Goal: Information Seeking & Learning: Learn about a topic

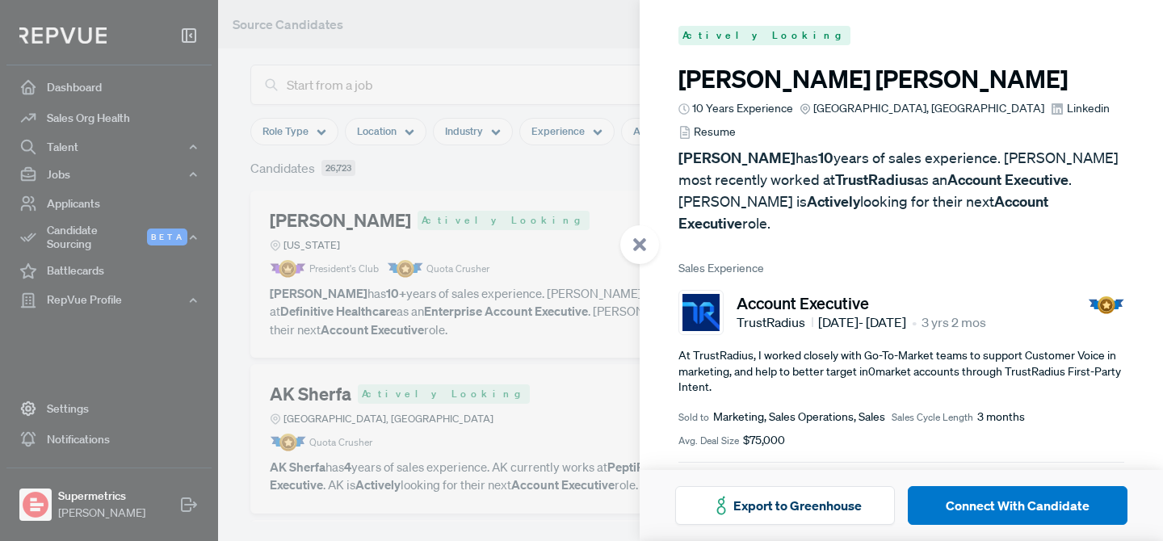
click at [185, 459] on div at bounding box center [581, 270] width 1163 height 541
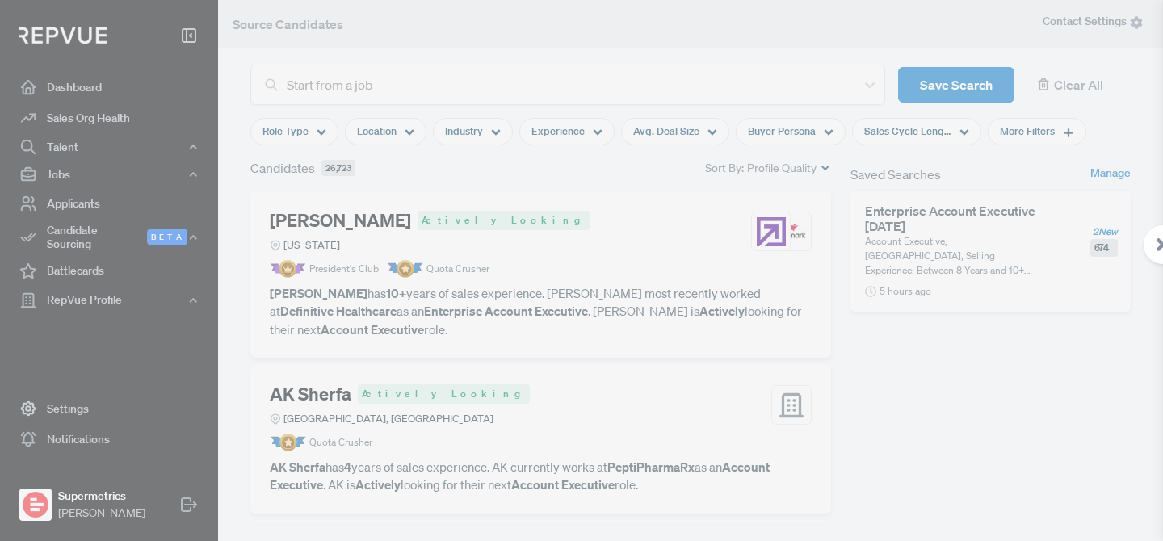
click at [190, 497] on div at bounding box center [581, 270] width 1163 height 541
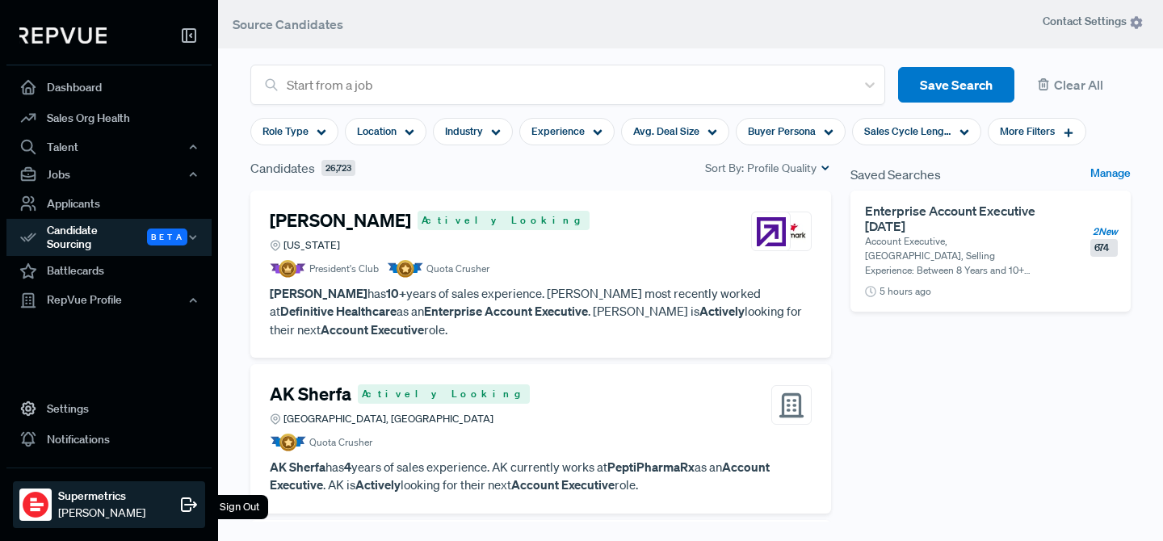
click at [245, 507] on div "Sign Out" at bounding box center [239, 507] width 57 height 24
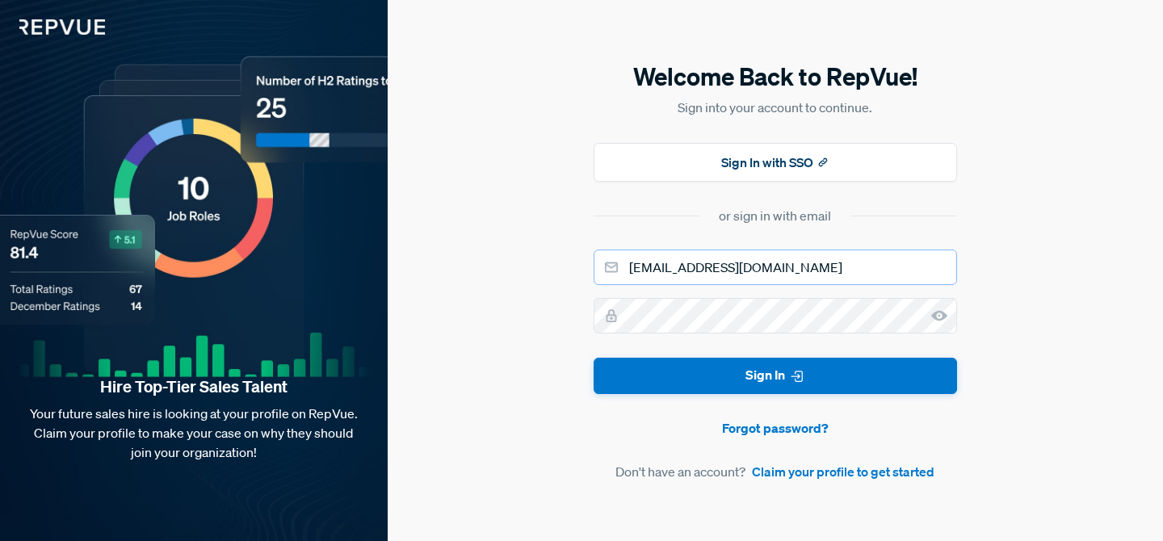
click at [713, 269] on input "[EMAIL_ADDRESS][DOMAIN_NAME]" at bounding box center [775, 268] width 363 height 36
type input "[EMAIL_ADDRESS][DOMAIN_NAME]"
click at [594, 358] on button "Sign In" at bounding box center [775, 376] width 363 height 36
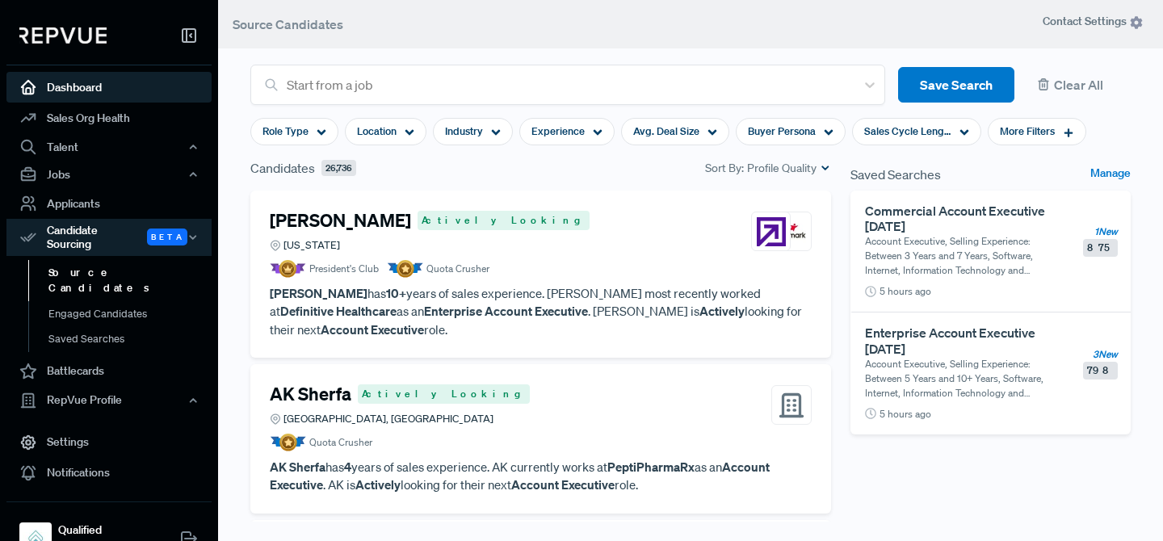
click at [132, 92] on link "Dashboard" at bounding box center [108, 87] width 205 height 31
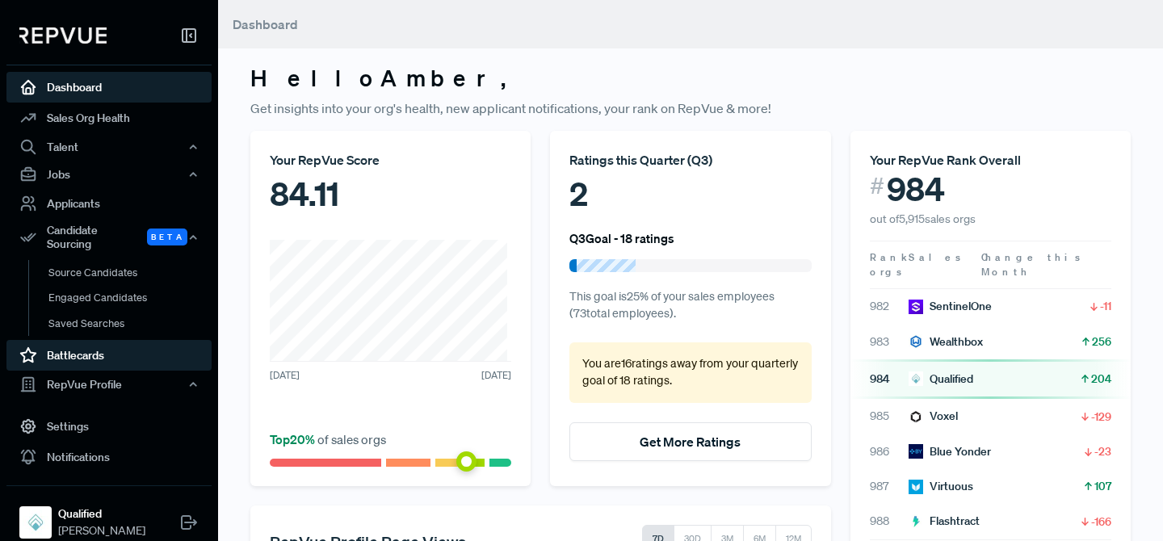
click at [86, 355] on link "Battlecards" at bounding box center [108, 355] width 205 height 31
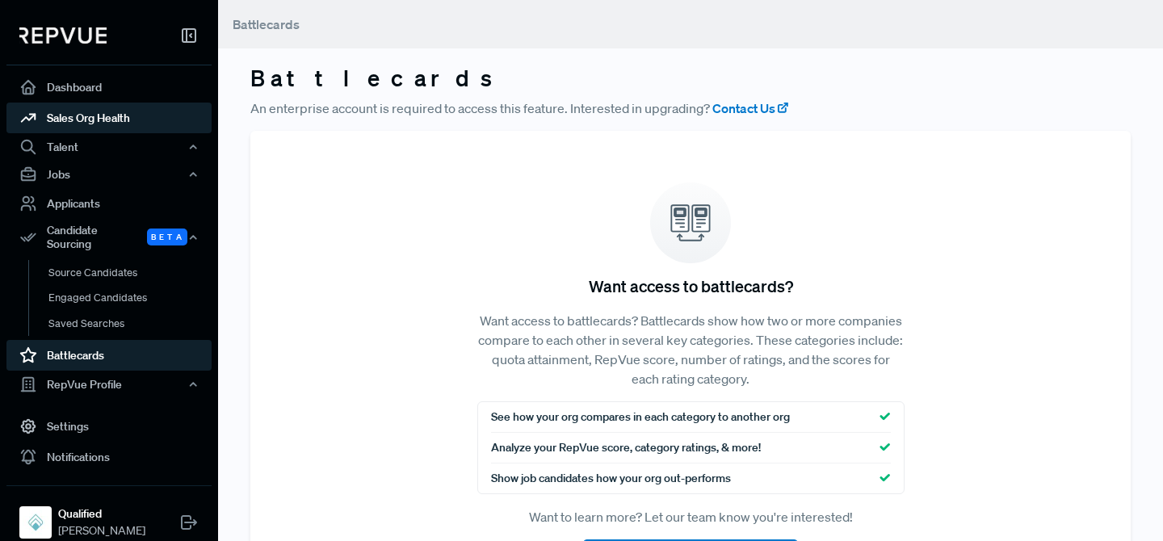
click at [86, 124] on link "Sales Org Health" at bounding box center [108, 118] width 205 height 31
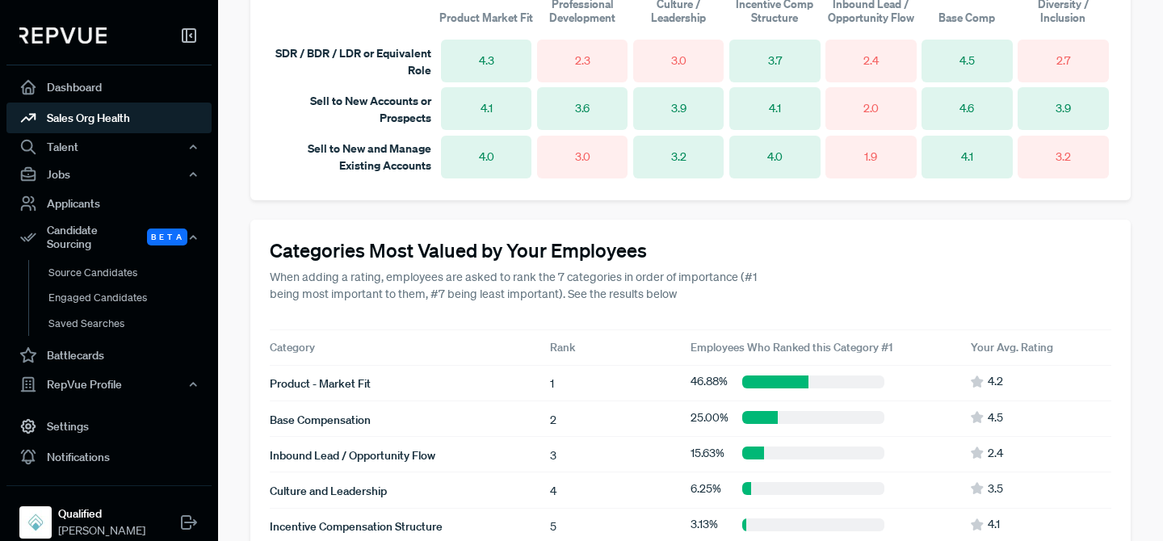
scroll to position [1215, 0]
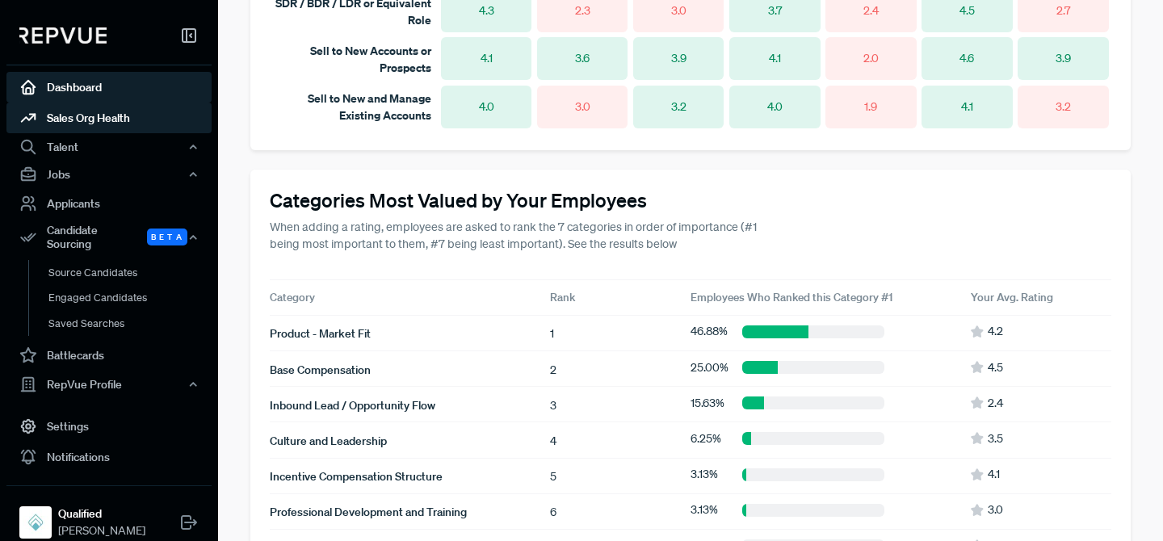
click at [173, 90] on link "Dashboard" at bounding box center [108, 87] width 205 height 31
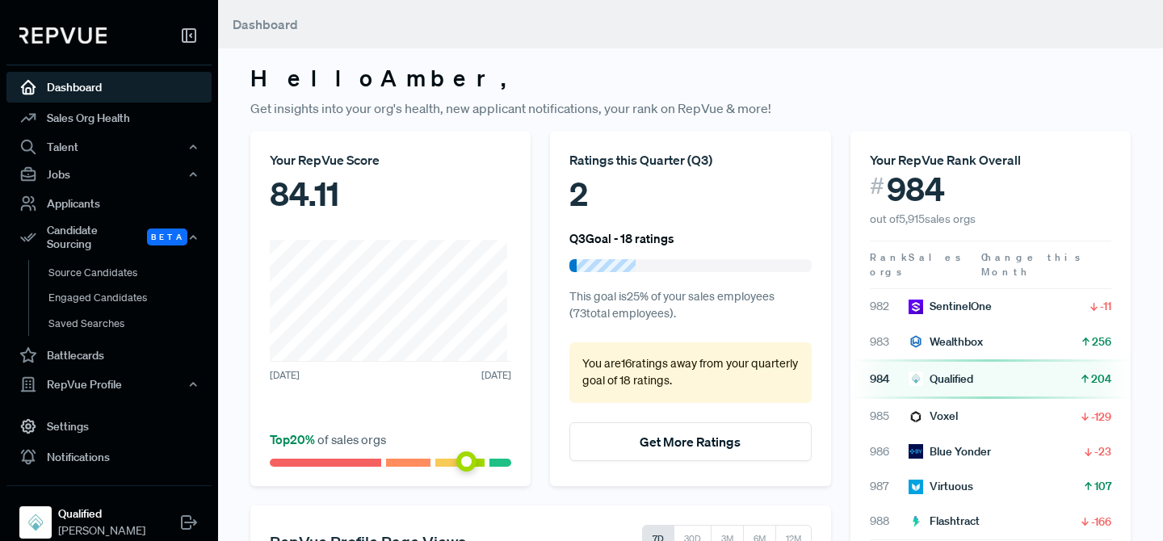
scroll to position [354, 0]
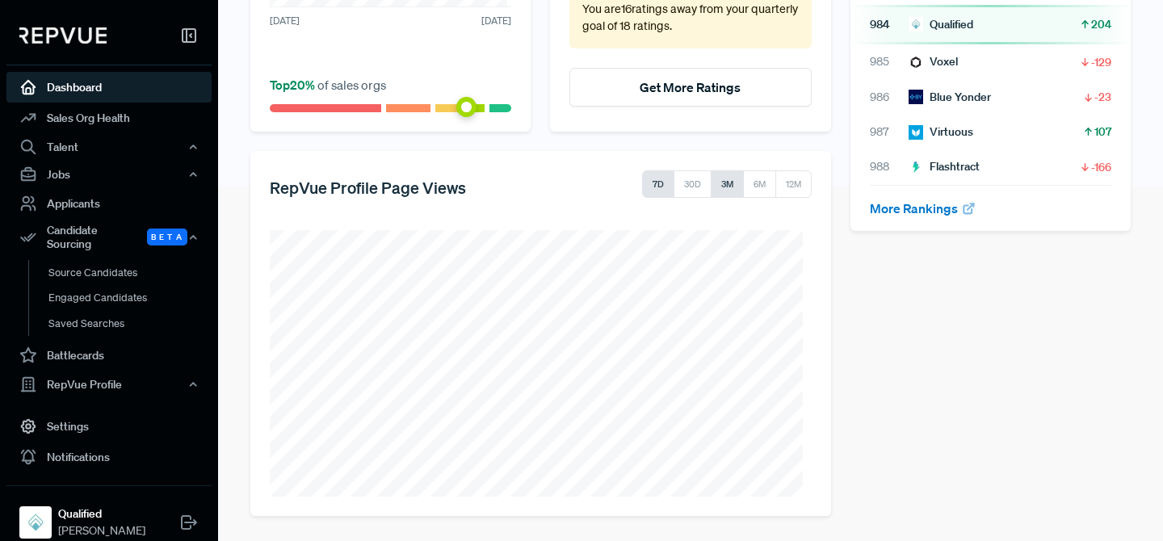
click at [717, 189] on button "3M" at bounding box center [727, 183] width 33 height 27
click at [753, 182] on button "6M" at bounding box center [759, 183] width 34 height 27
click at [711, 186] on button "3M" at bounding box center [726, 183] width 33 height 27
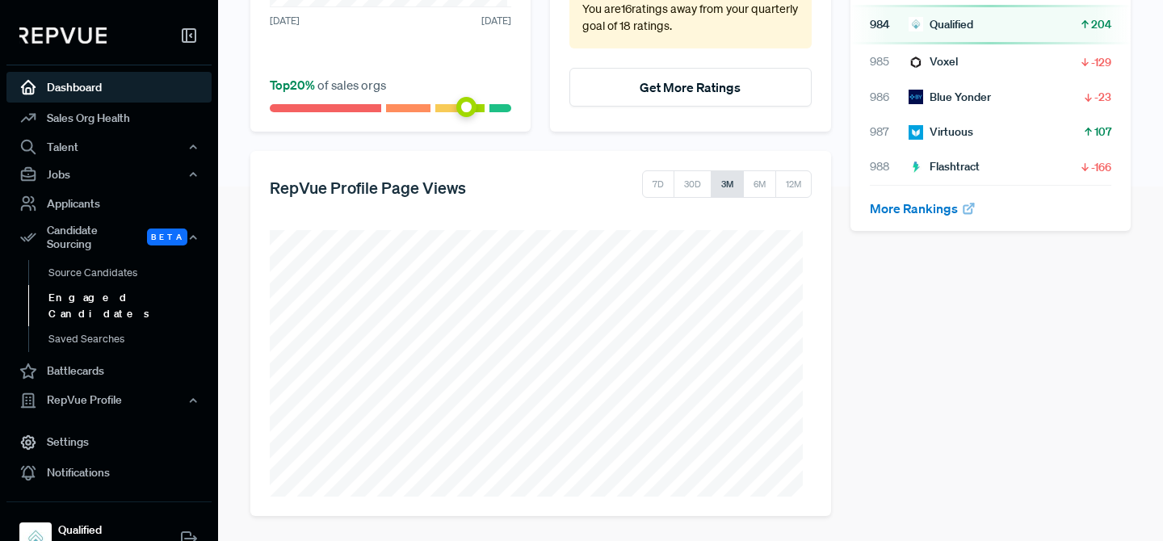
click at [132, 296] on link "Engaged Candidates" at bounding box center [130, 305] width 205 height 41
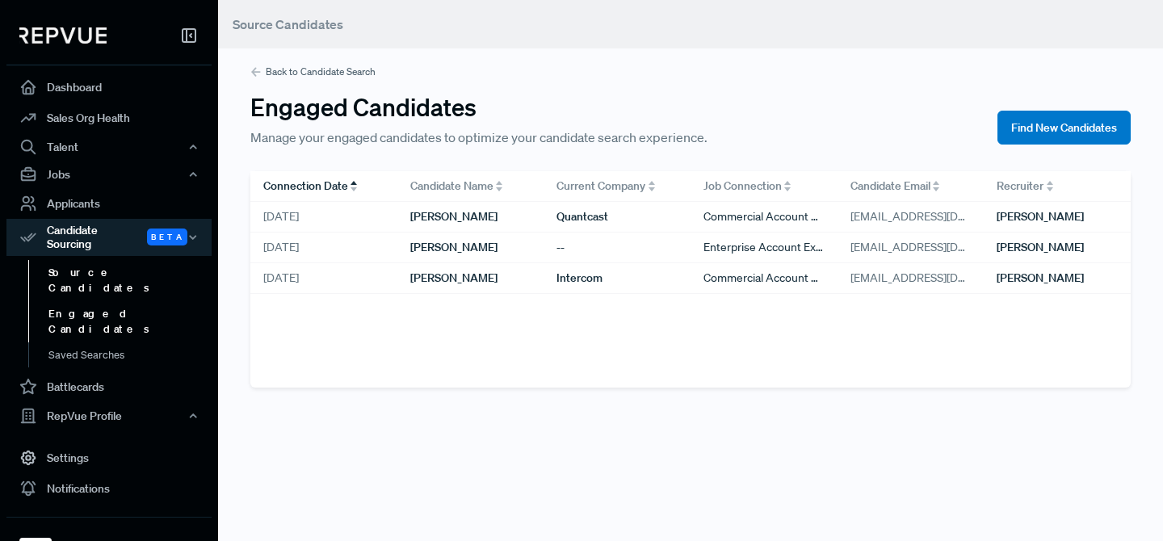
click at [141, 260] on link "Source Candidates" at bounding box center [130, 280] width 205 height 41
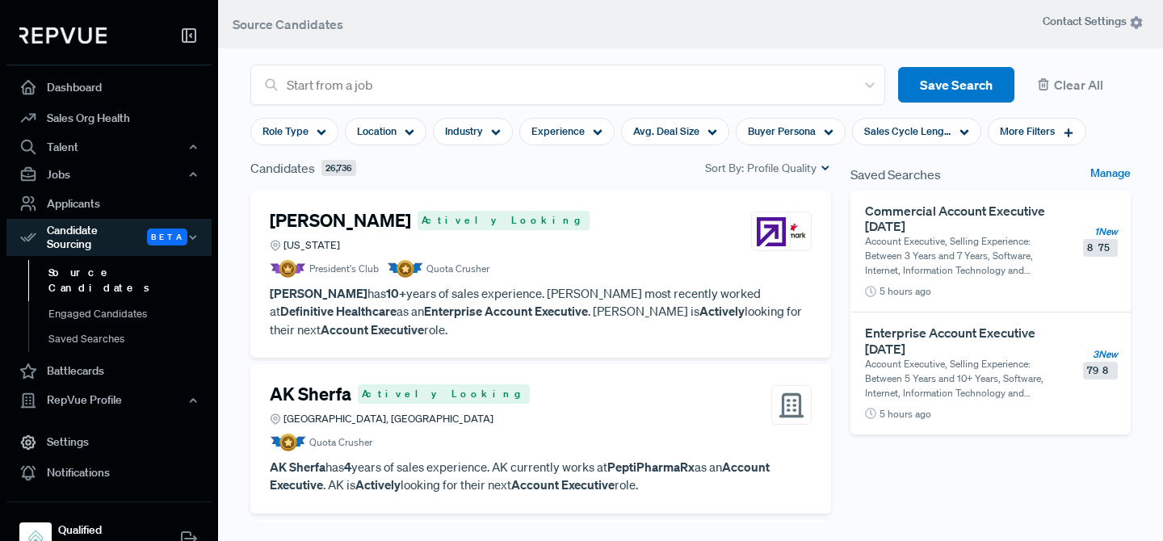
click at [969, 214] on h6 "Commercial Account Executive [DATE]" at bounding box center [965, 218] width 201 height 31
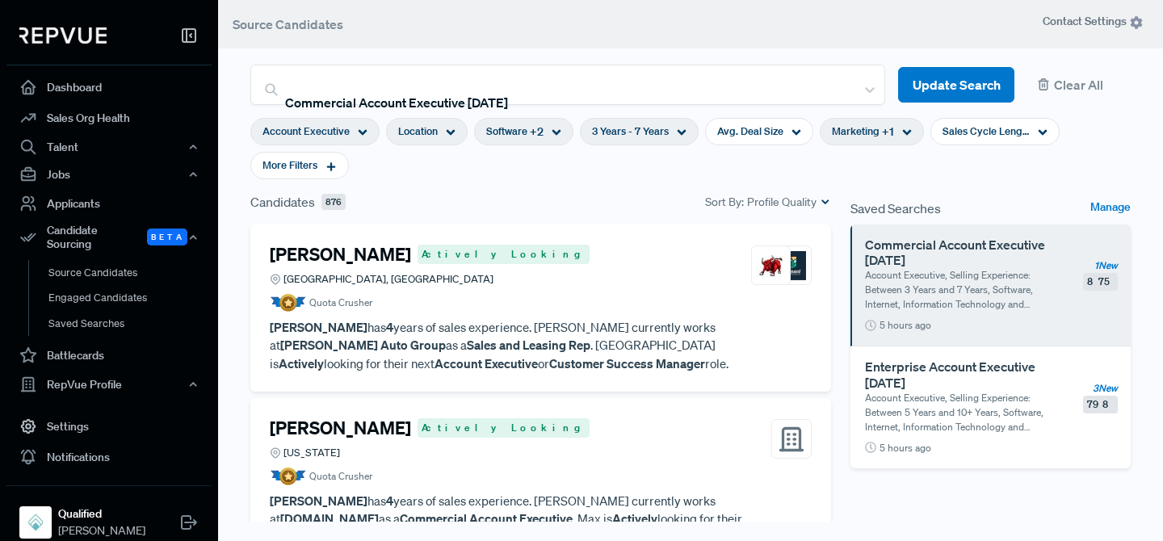
click at [424, 136] on span "Location" at bounding box center [418, 131] width 40 height 15
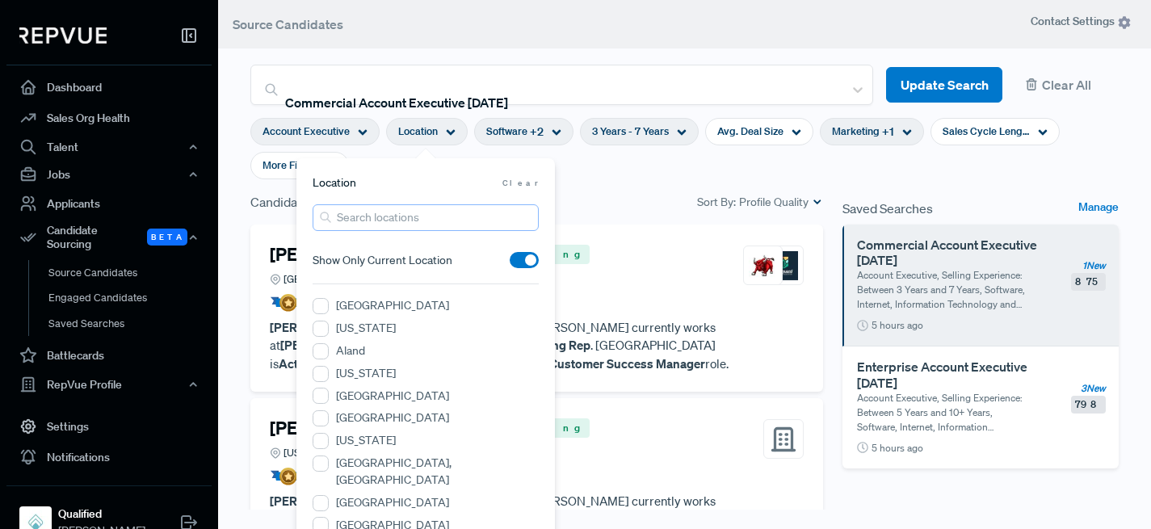
click at [447, 214] on input "search" at bounding box center [425, 217] width 226 height 27
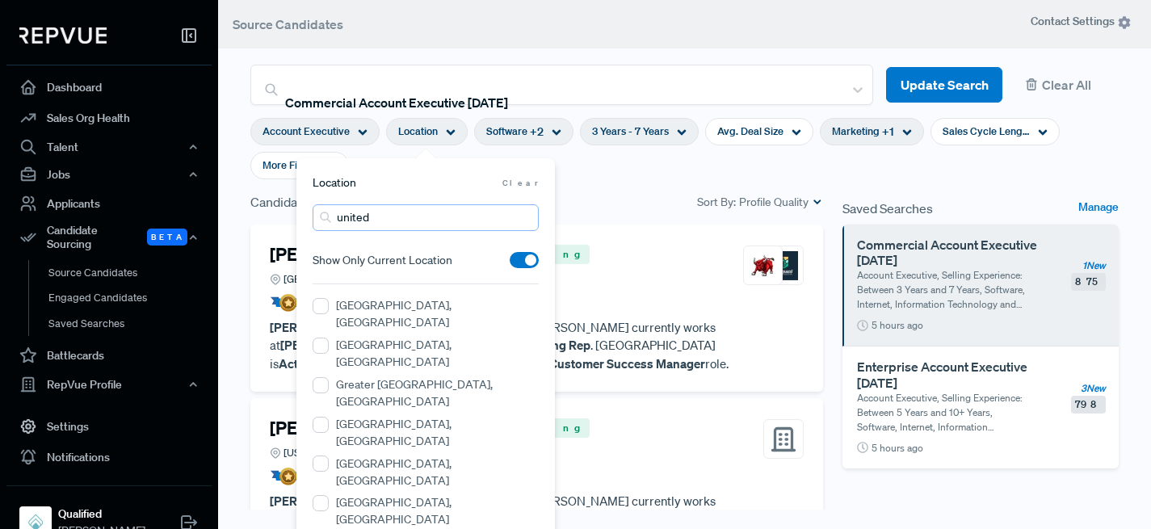
type input "[GEOGRAPHIC_DATA]"
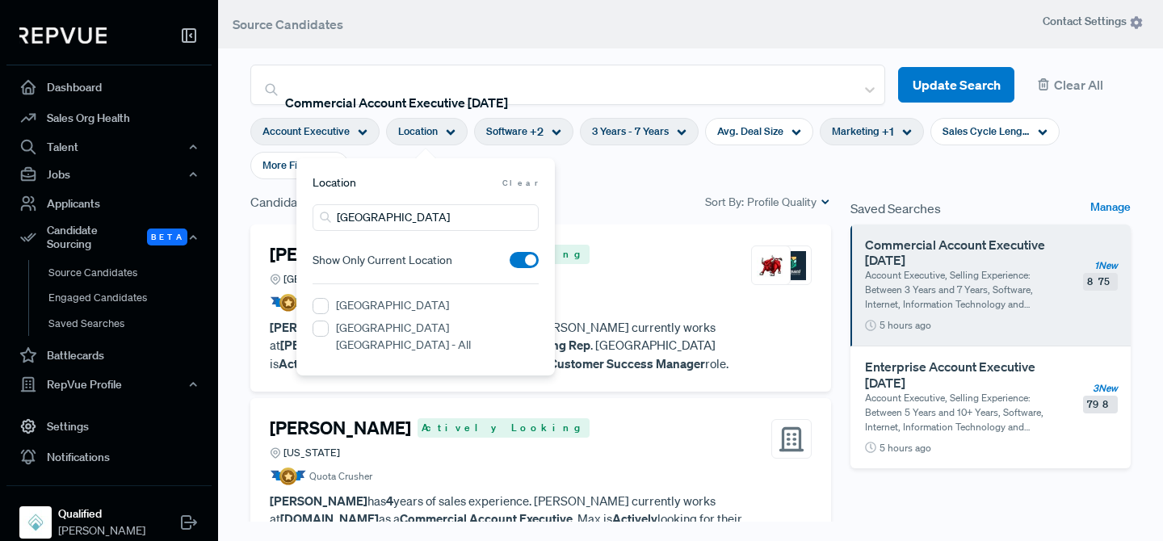
click at [393, 309] on label "[GEOGRAPHIC_DATA]" at bounding box center [392, 305] width 113 height 17
click at [329, 309] on States "[GEOGRAPHIC_DATA]" at bounding box center [320, 306] width 16 height 16
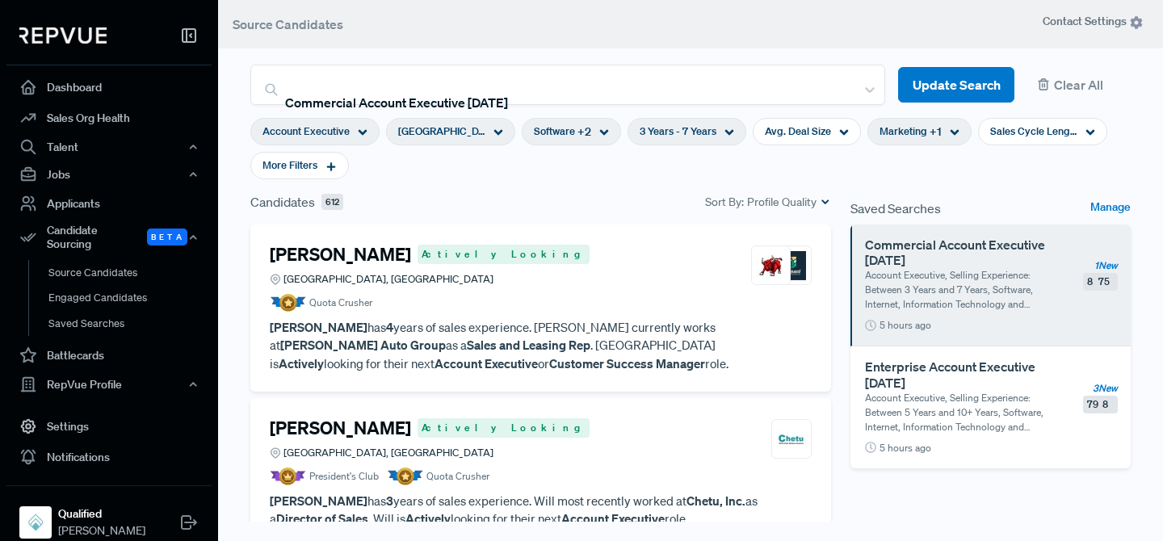
click at [635, 181] on section "Account Executive [GEOGRAPHIC_DATA] Software + 2 3 Years - 7 Years Avg. Deal Si…" at bounding box center [690, 148] width 880 height 87
click at [975, 91] on button "Update Search" at bounding box center [956, 85] width 116 height 36
click at [879, 125] on span "Marketing" at bounding box center [903, 131] width 48 height 15
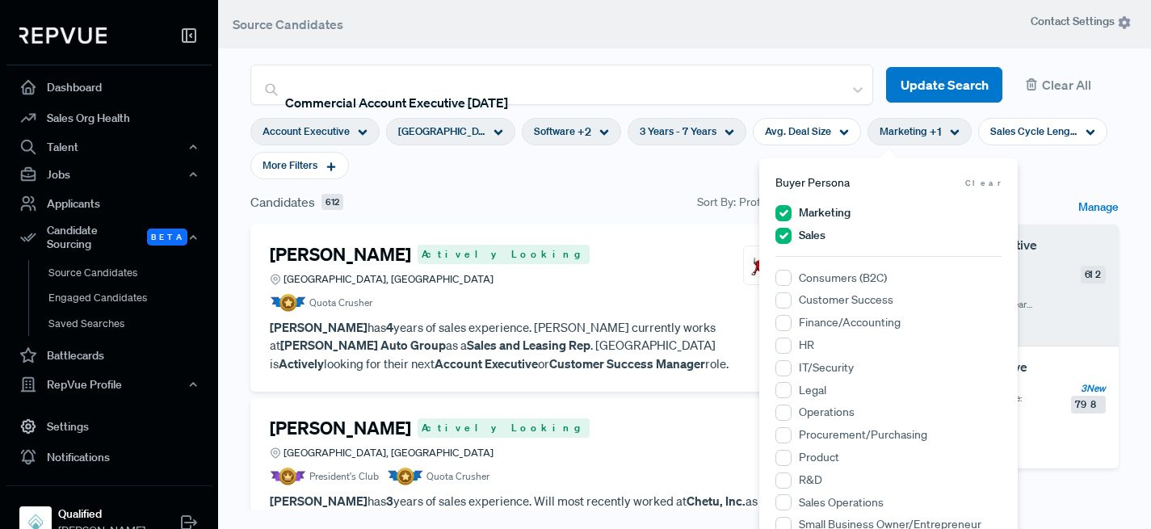
click at [676, 189] on section "Account Executive [GEOGRAPHIC_DATA] Software + 2 3 Years - 7 Years Avg. Deal Si…" at bounding box center [684, 148] width 868 height 87
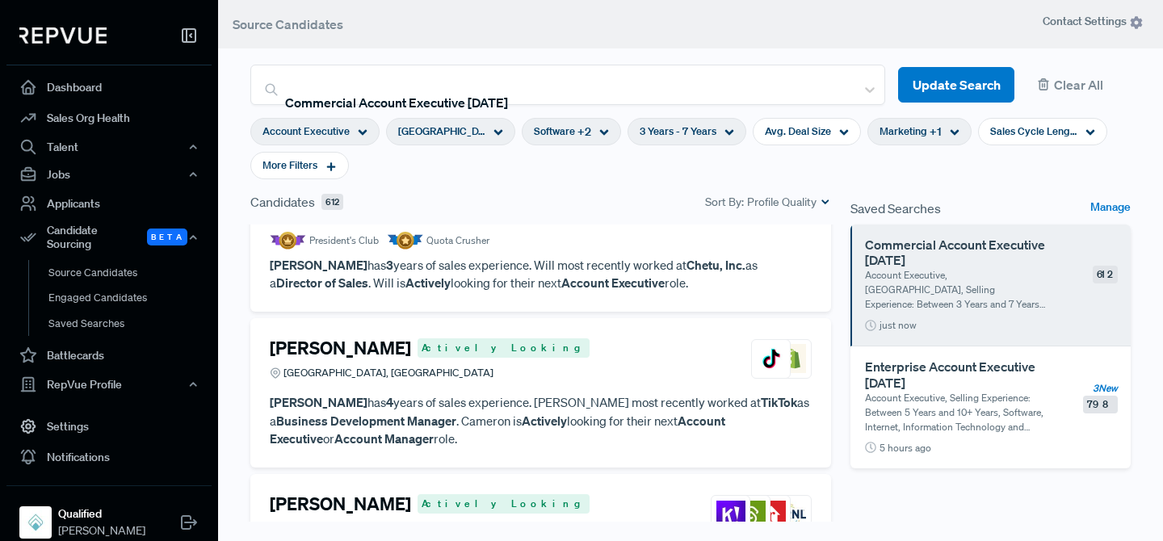
scroll to position [238, 0]
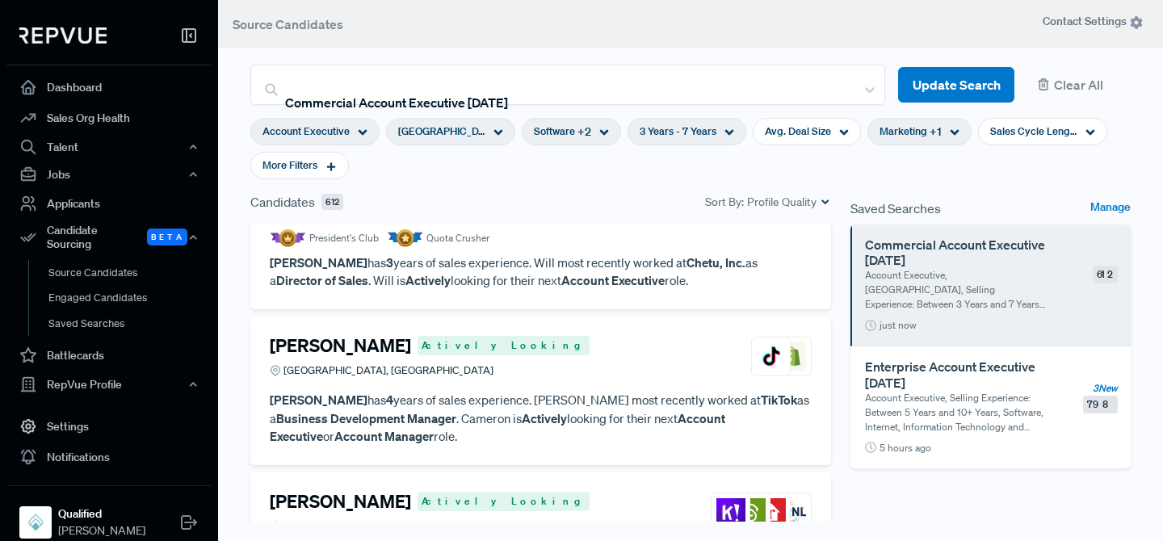
click at [358, 132] on icon at bounding box center [363, 133] width 10 height 10
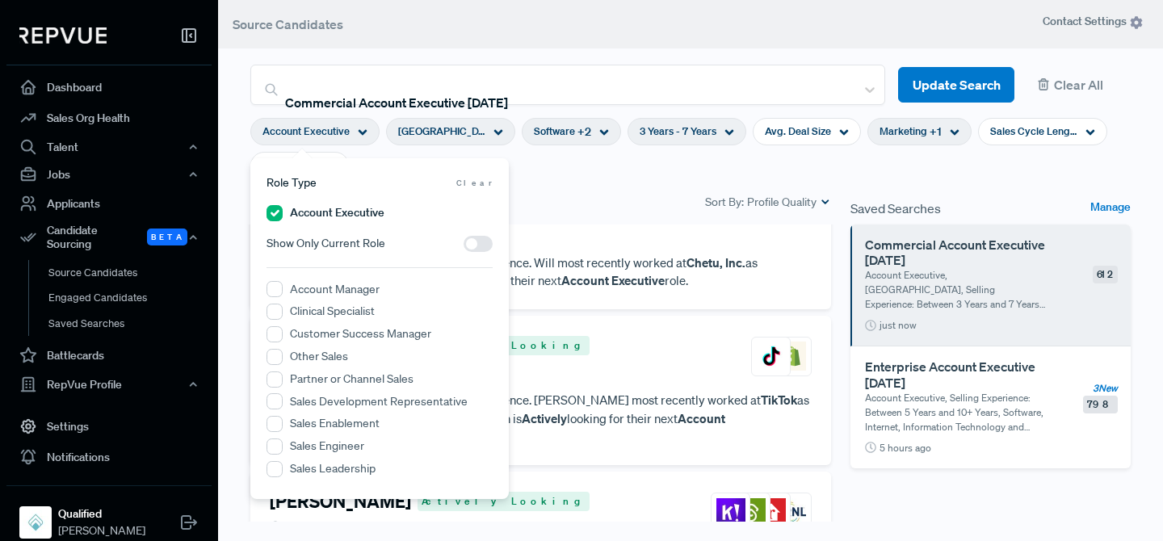
click at [482, 238] on span at bounding box center [477, 244] width 29 height 16
click at [463, 248] on input "checkbox" at bounding box center [463, 248] width 0 height 0
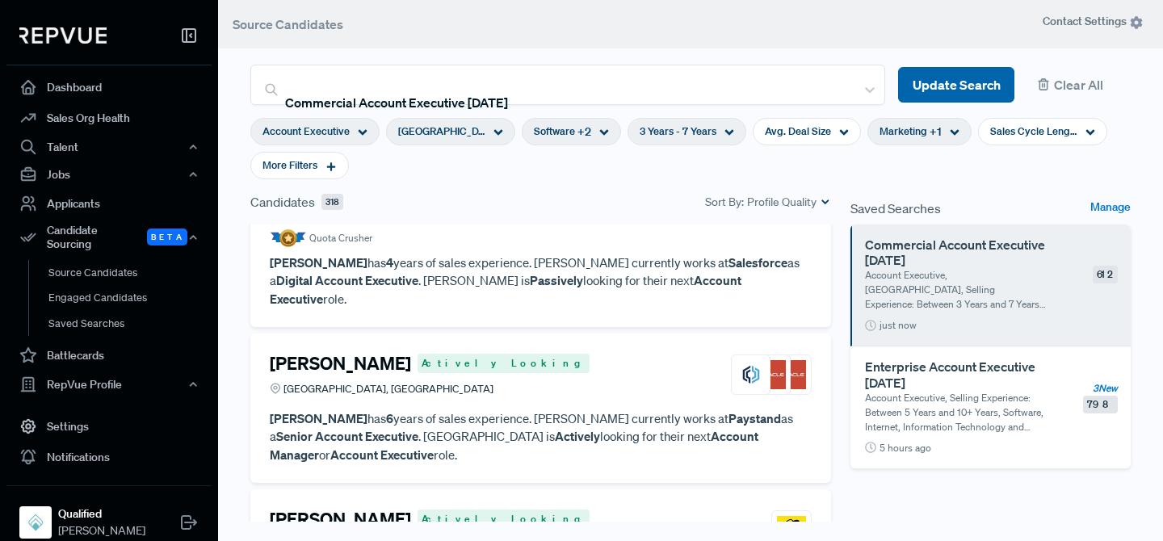
click at [916, 89] on button "Update Search" at bounding box center [956, 85] width 116 height 36
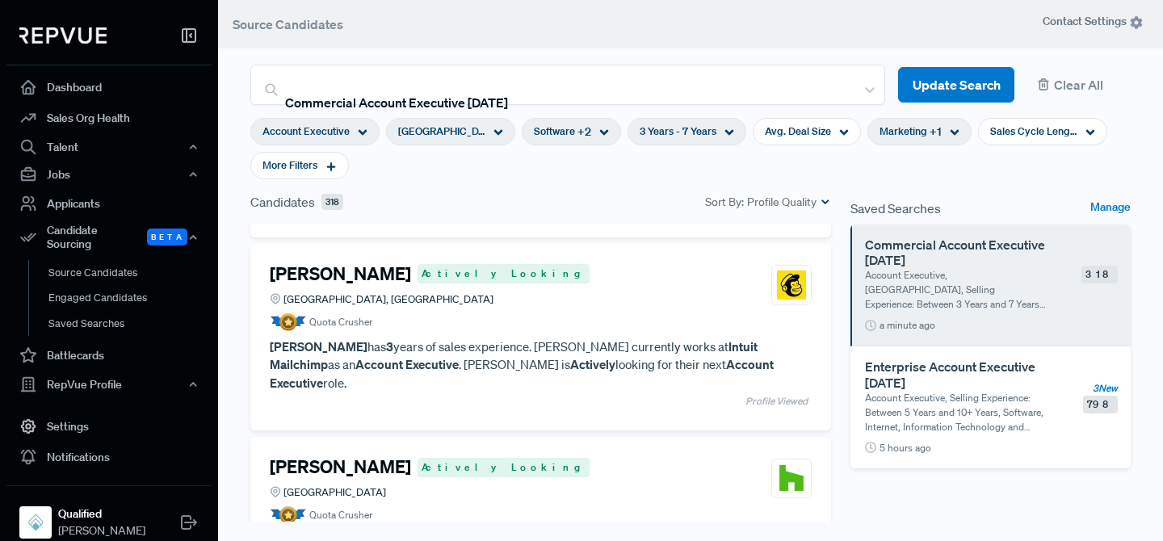
scroll to position [484, 0]
click at [585, 272] on div "[PERSON_NAME] Actively Looking [GEOGRAPHIC_DATA], [GEOGRAPHIC_DATA]" at bounding box center [541, 284] width 542 height 44
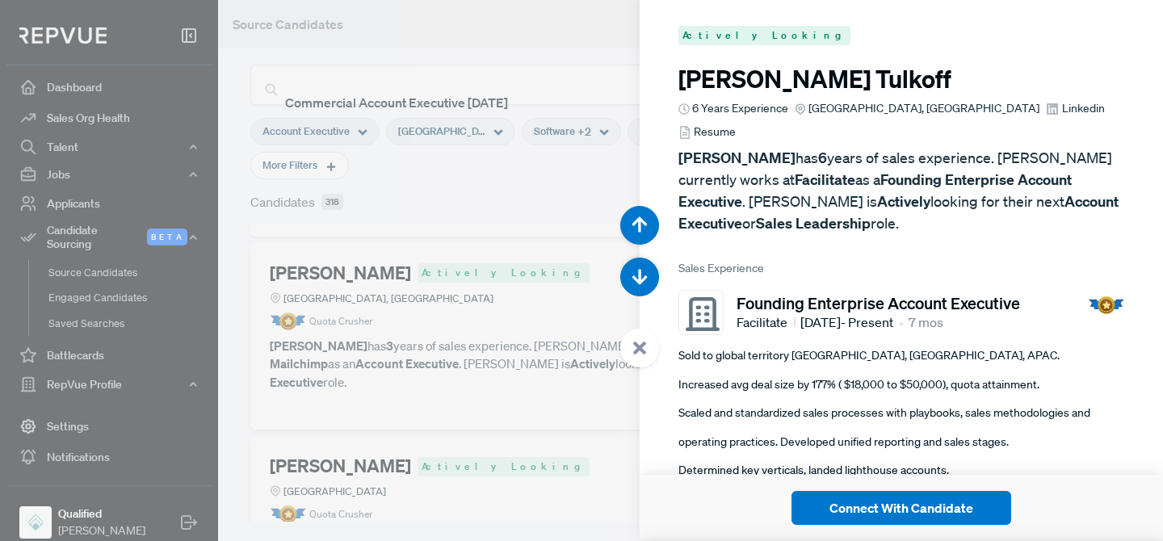
scroll to position [1623, 0]
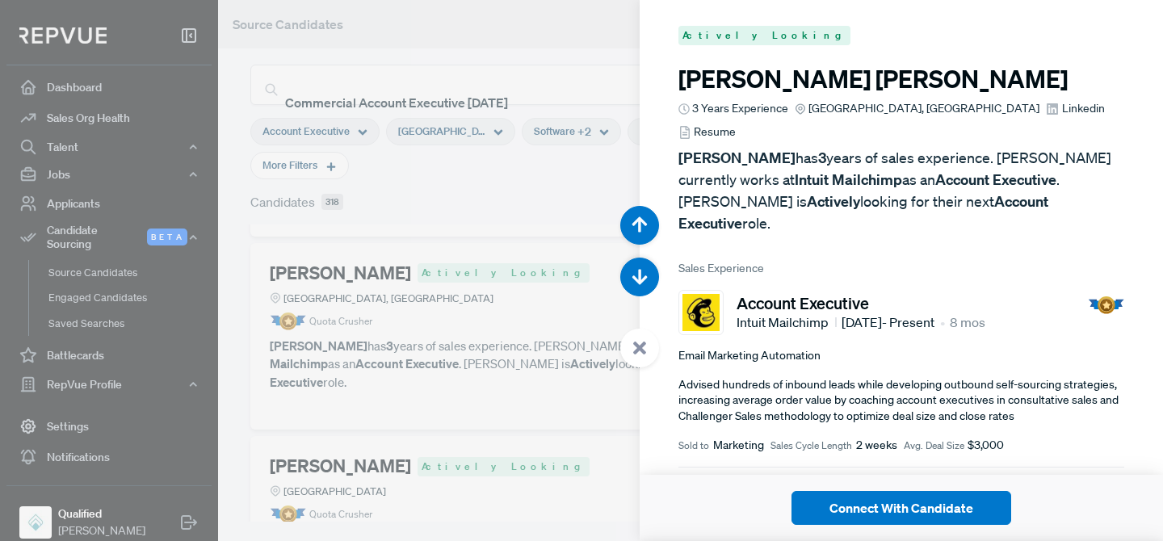
click at [505, 214] on div at bounding box center [581, 270] width 1163 height 541
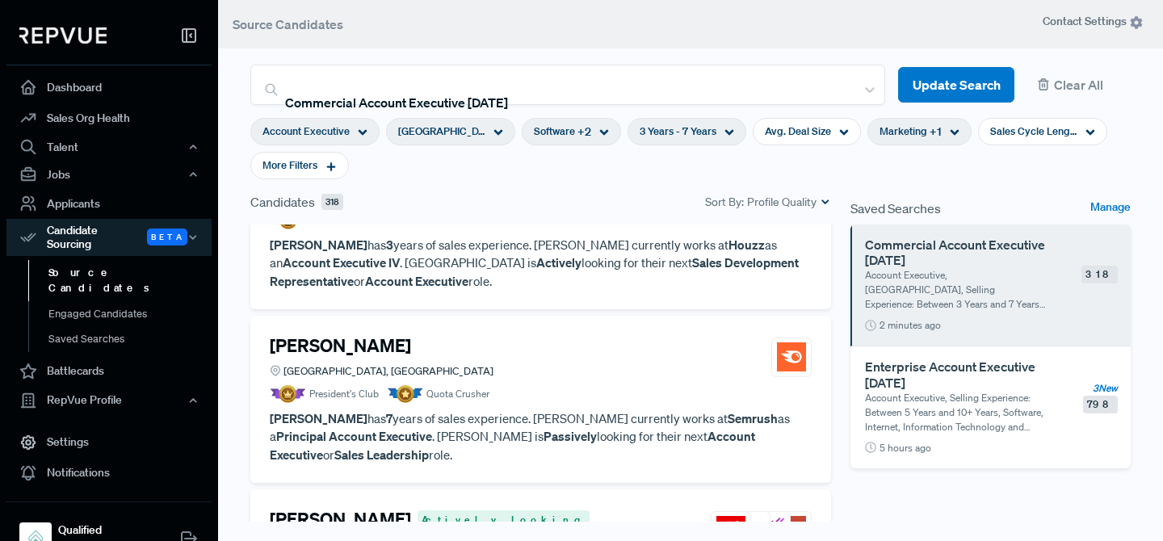
scroll to position [791, 0]
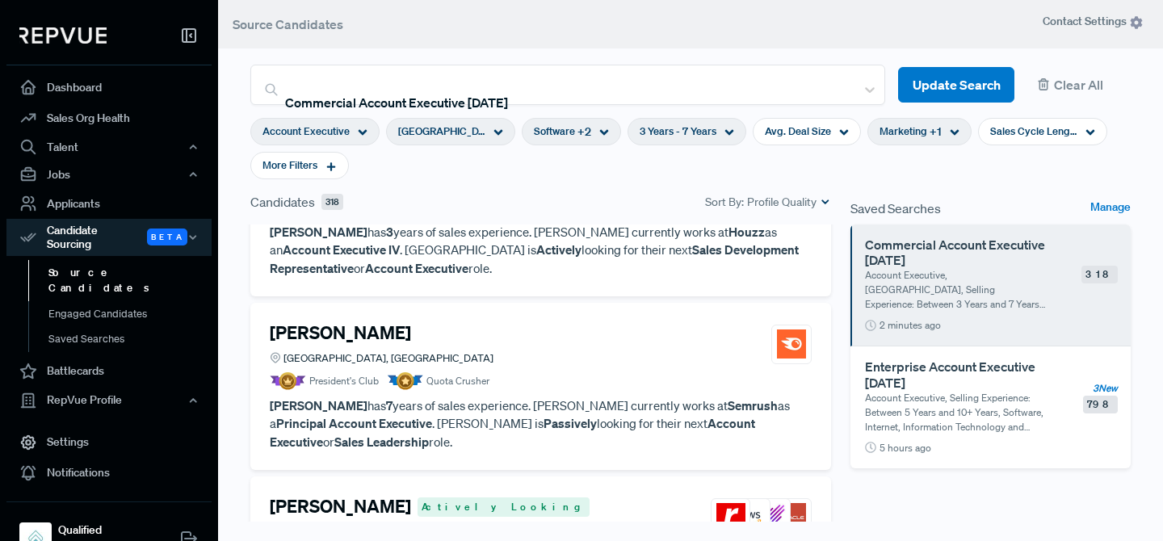
click at [544, 372] on article "President's Club Quota Crusher" at bounding box center [541, 381] width 542 height 18
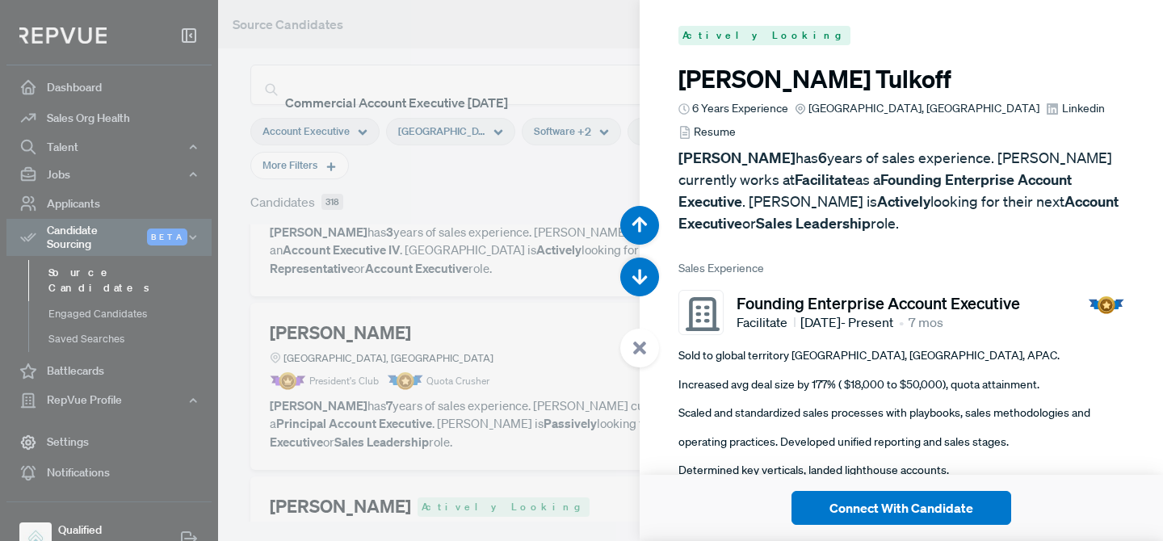
scroll to position [2705, 0]
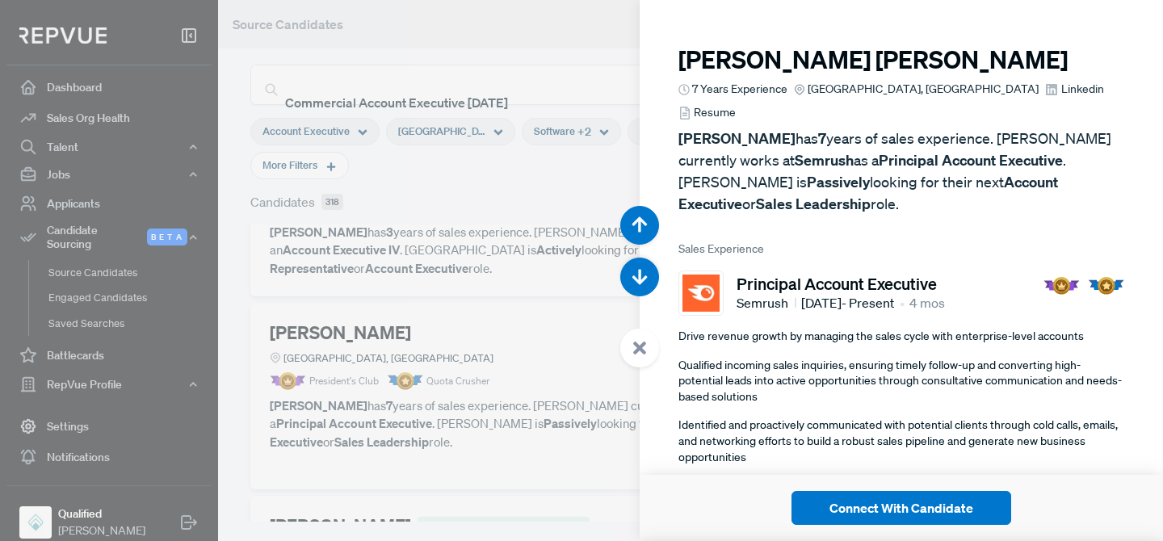
click at [528, 312] on div at bounding box center [581, 270] width 1163 height 541
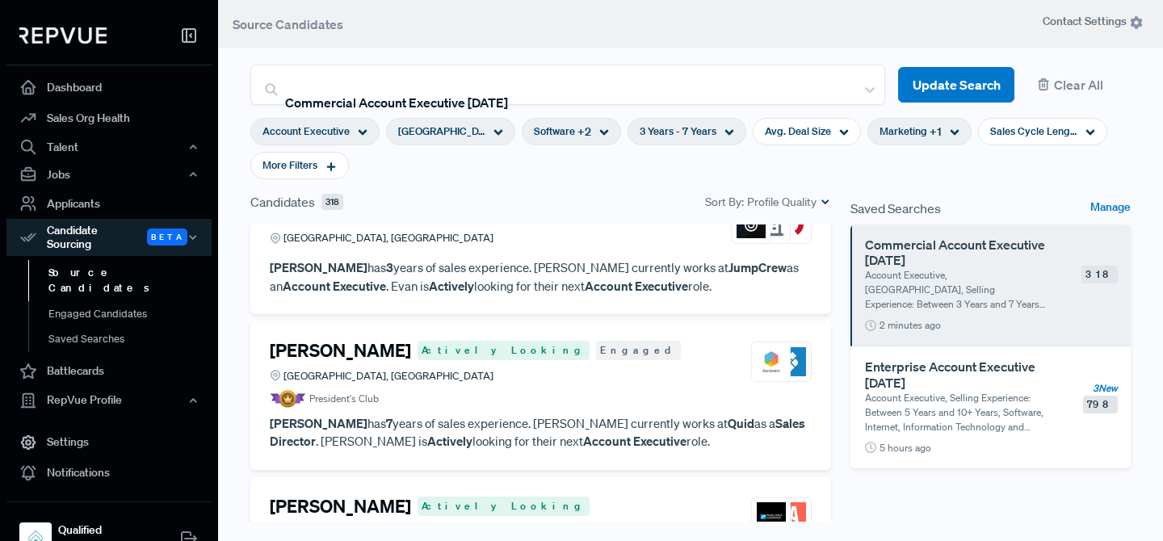
scroll to position [1315, 0]
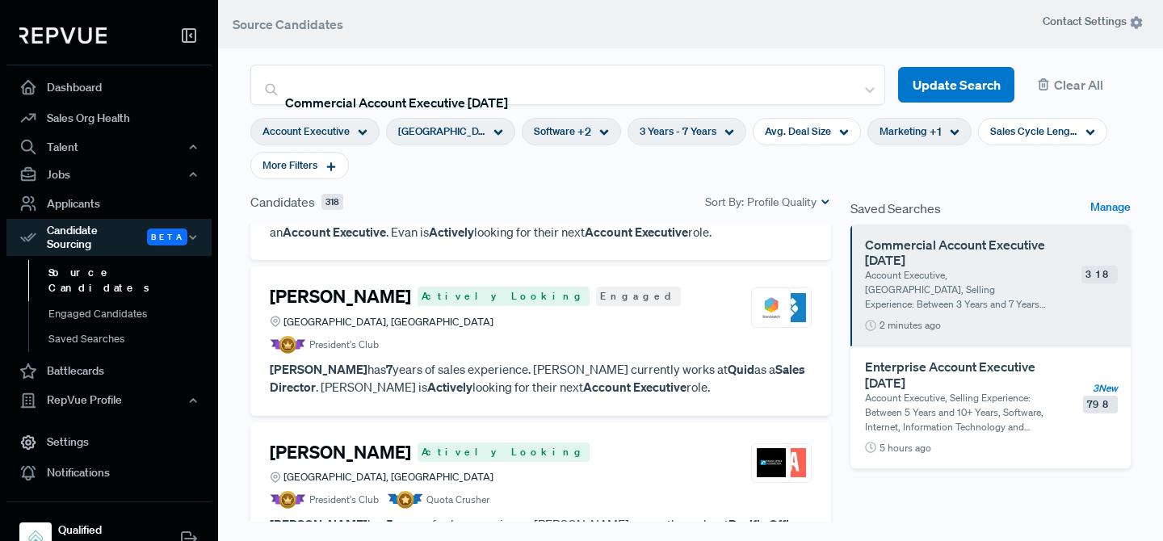
click at [528, 336] on article "President's Club" at bounding box center [541, 345] width 542 height 18
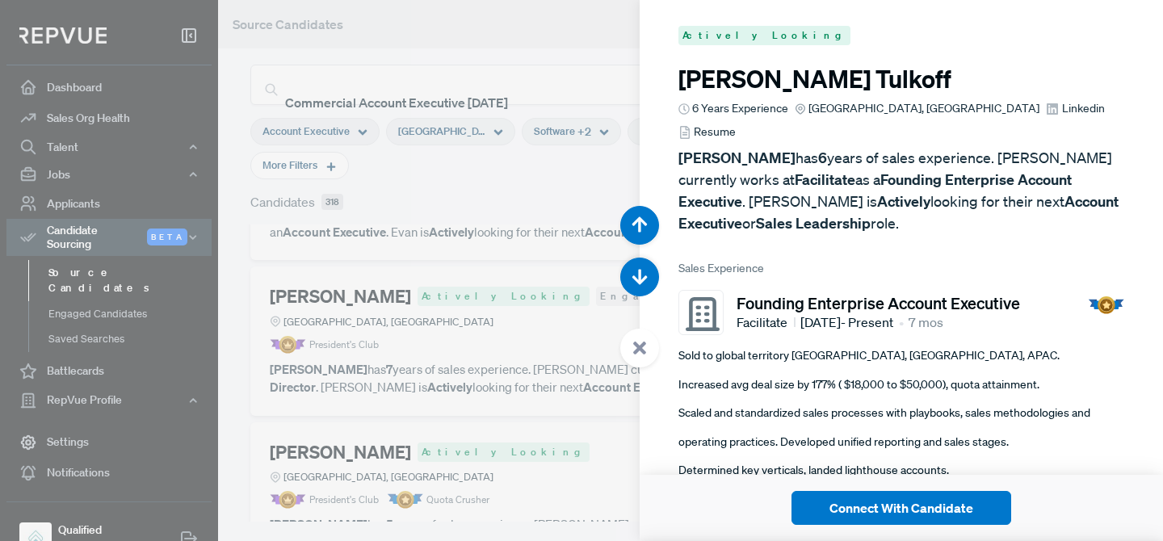
scroll to position [4328, 0]
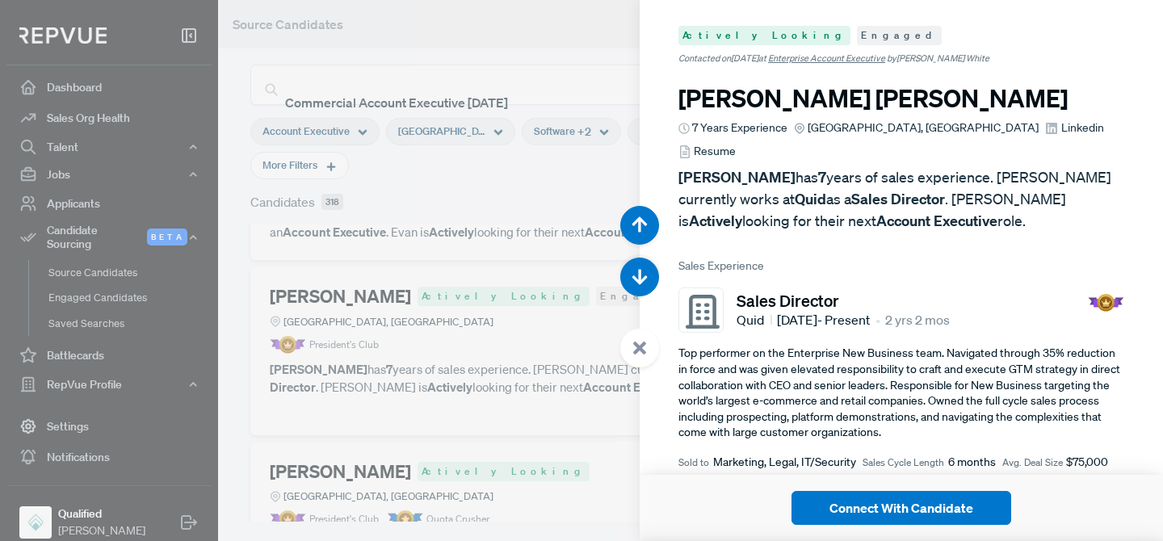
click at [457, 343] on div at bounding box center [581, 270] width 1163 height 541
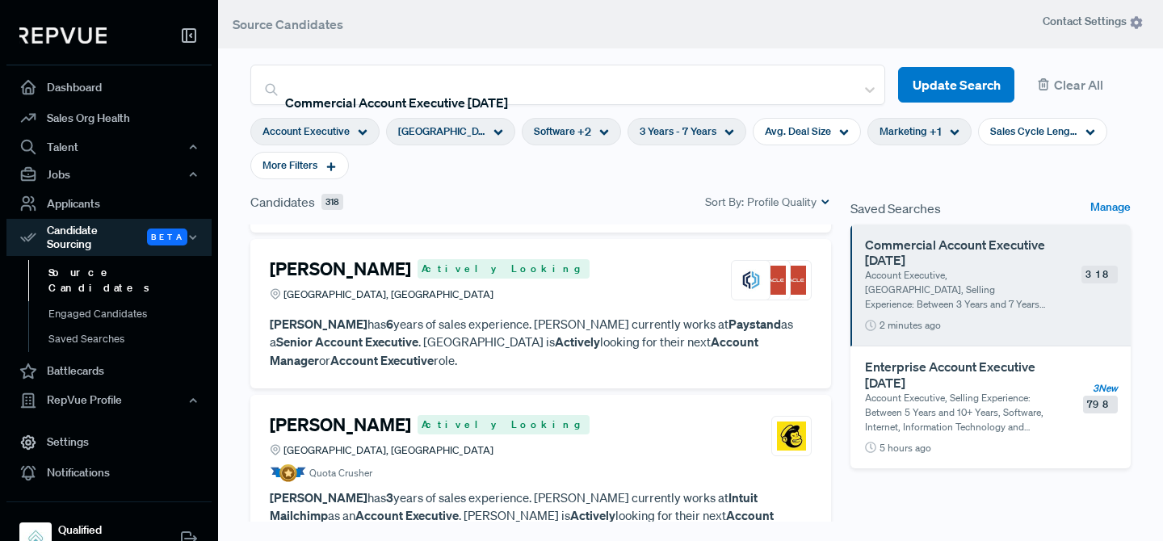
scroll to position [298, 0]
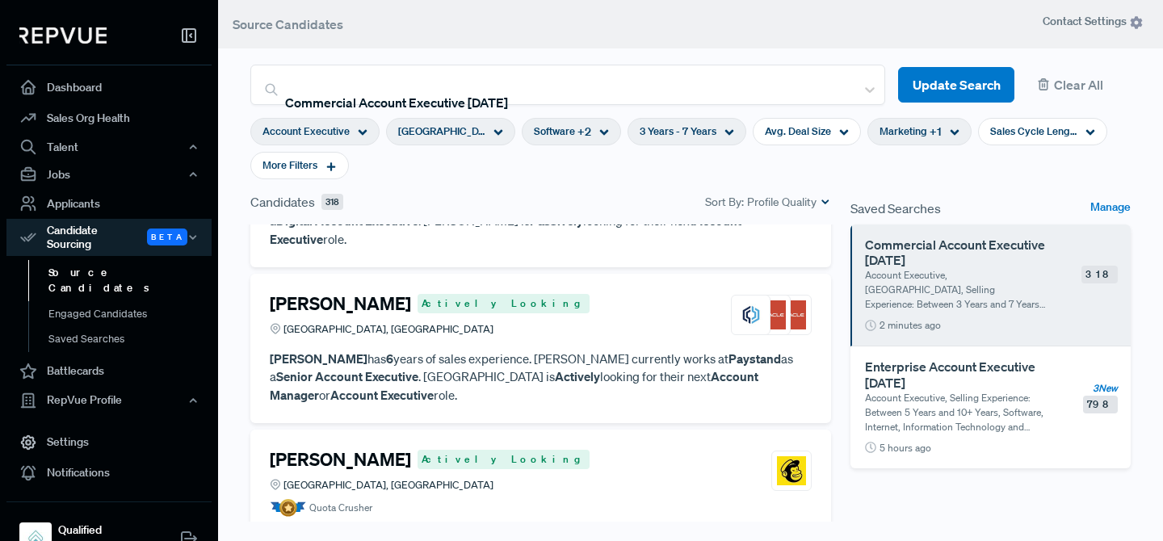
click at [774, 194] on span "Profile Quality" at bounding box center [781, 202] width 69 height 17
click at [756, 253] on span "New" at bounding box center [768, 252] width 106 height 23
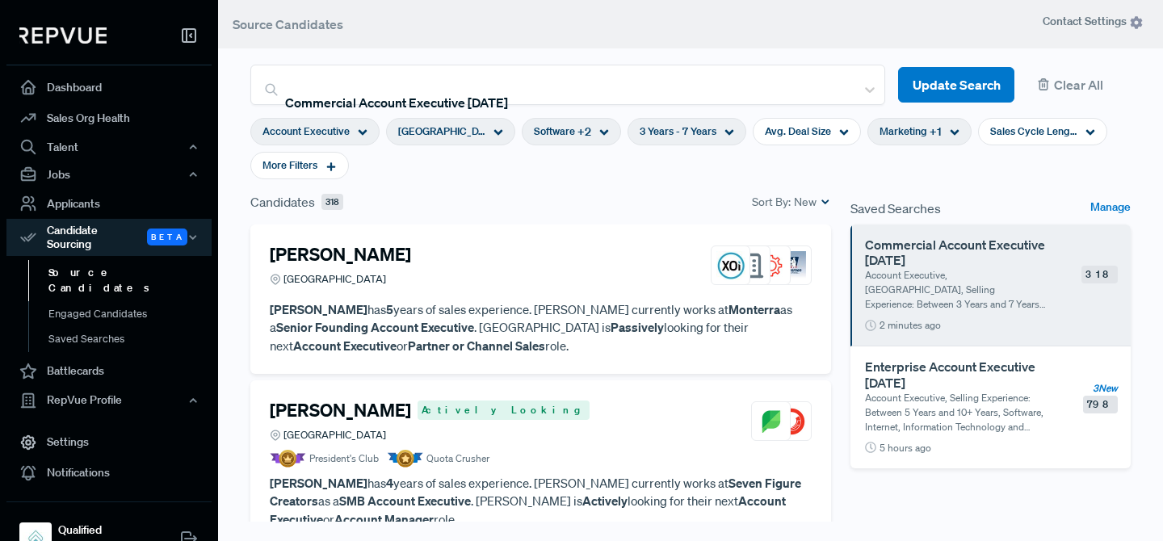
click at [537, 272] on div "[PERSON_NAME] [GEOGRAPHIC_DATA]" at bounding box center [541, 266] width 542 height 44
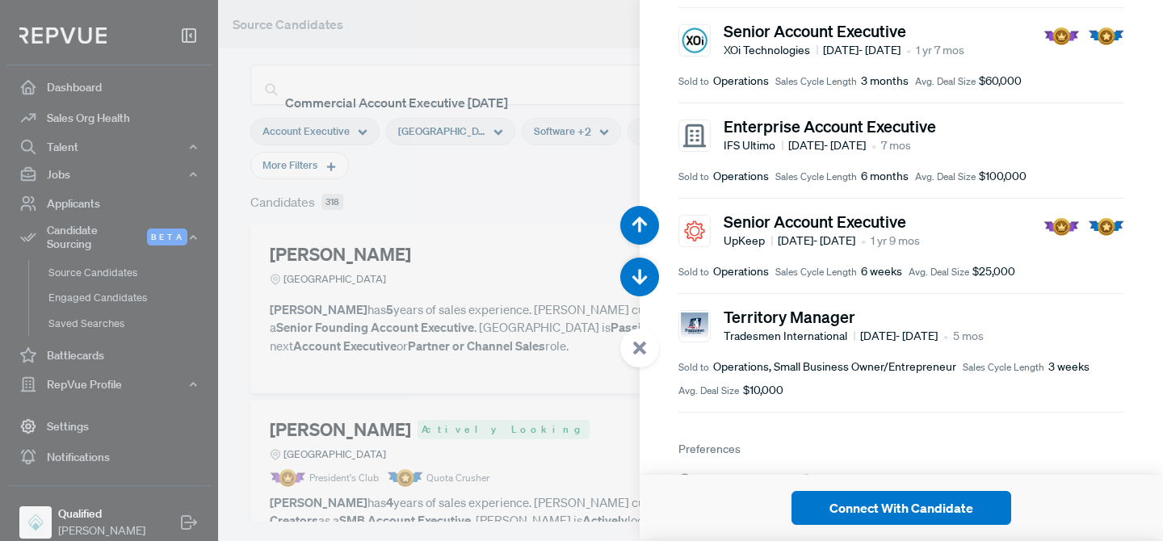
scroll to position [335, 0]
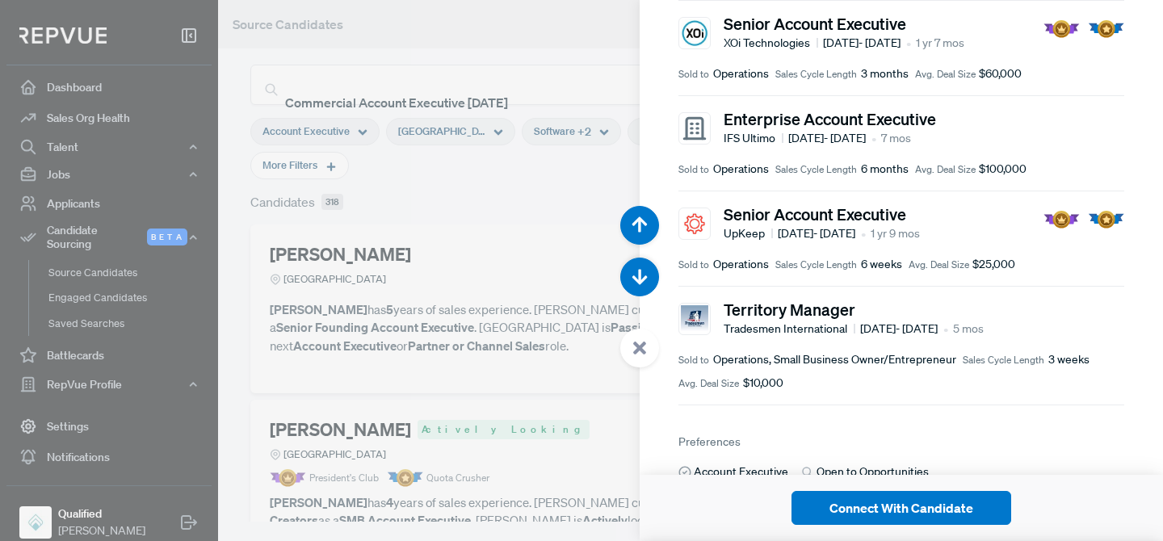
click at [451, 376] on div at bounding box center [581, 270] width 1163 height 541
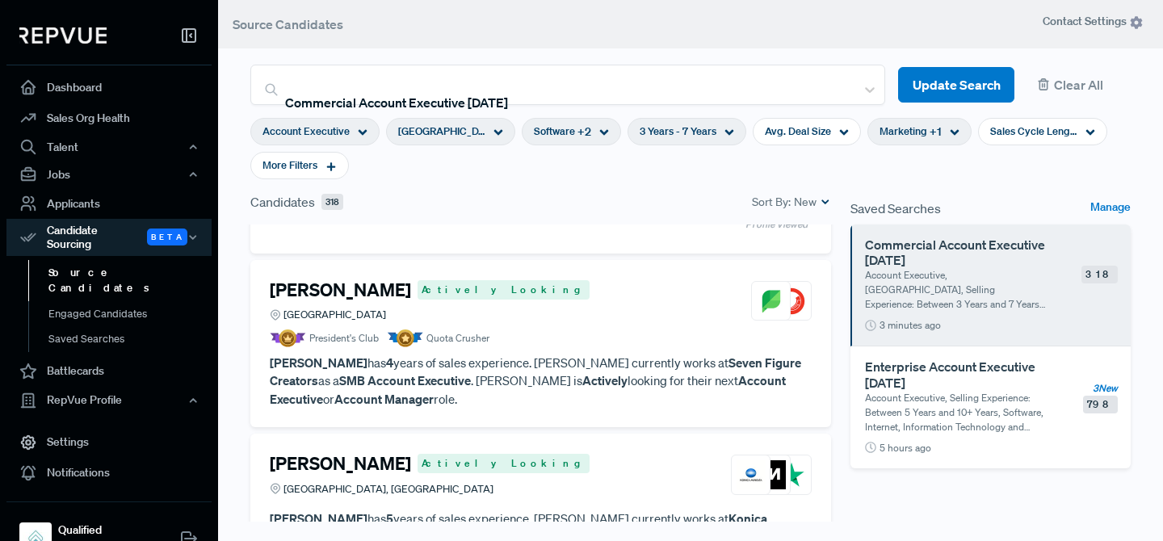
scroll to position [192, 0]
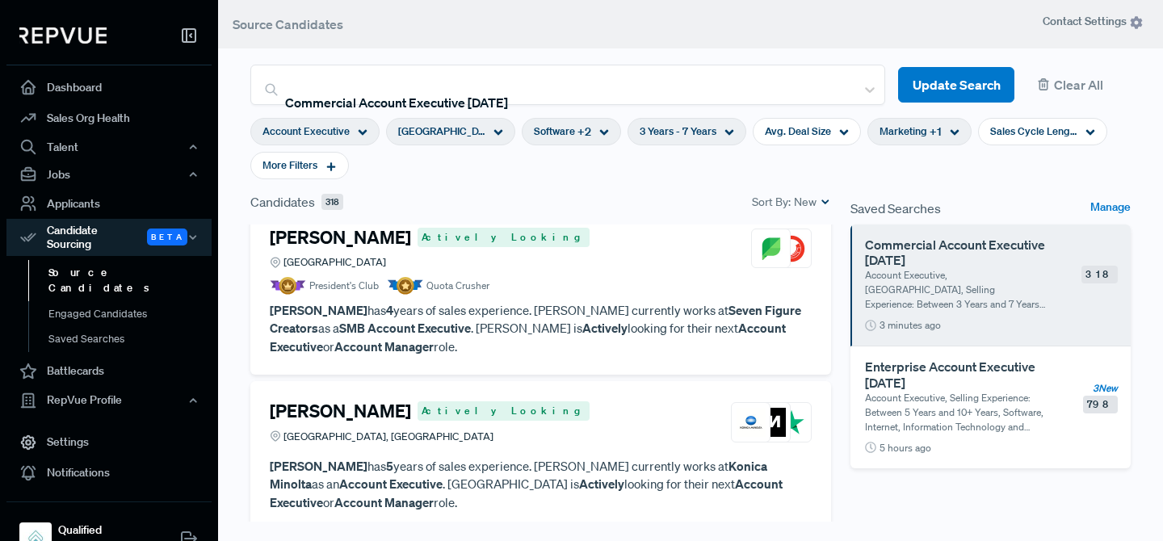
click at [523, 319] on p "[PERSON_NAME] has 4 years of sales experience. [PERSON_NAME] currently works at…" at bounding box center [541, 328] width 542 height 55
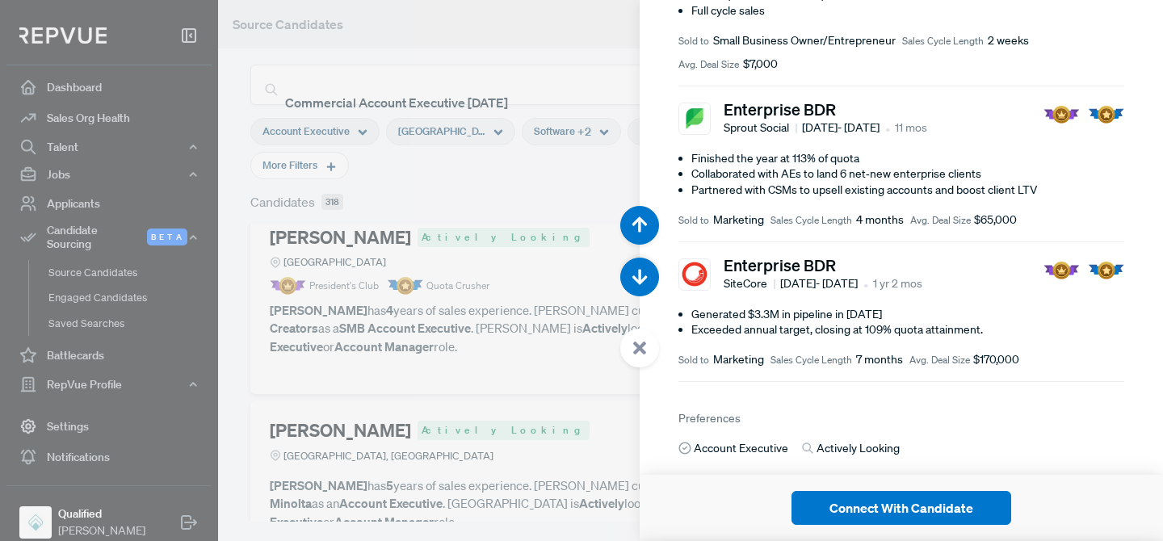
scroll to position [388, 0]
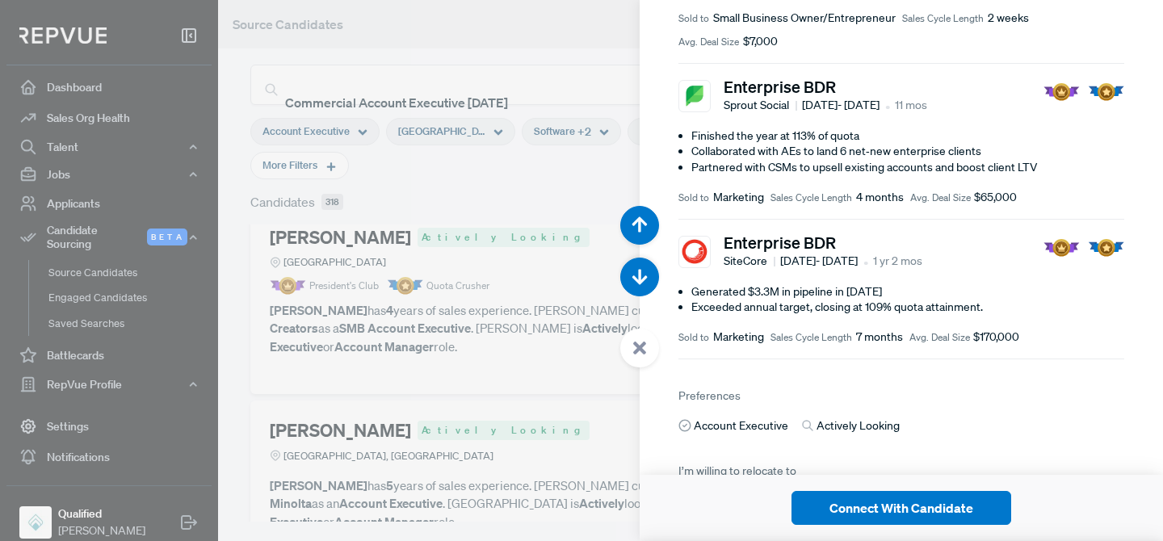
click at [500, 249] on div at bounding box center [581, 270] width 1163 height 541
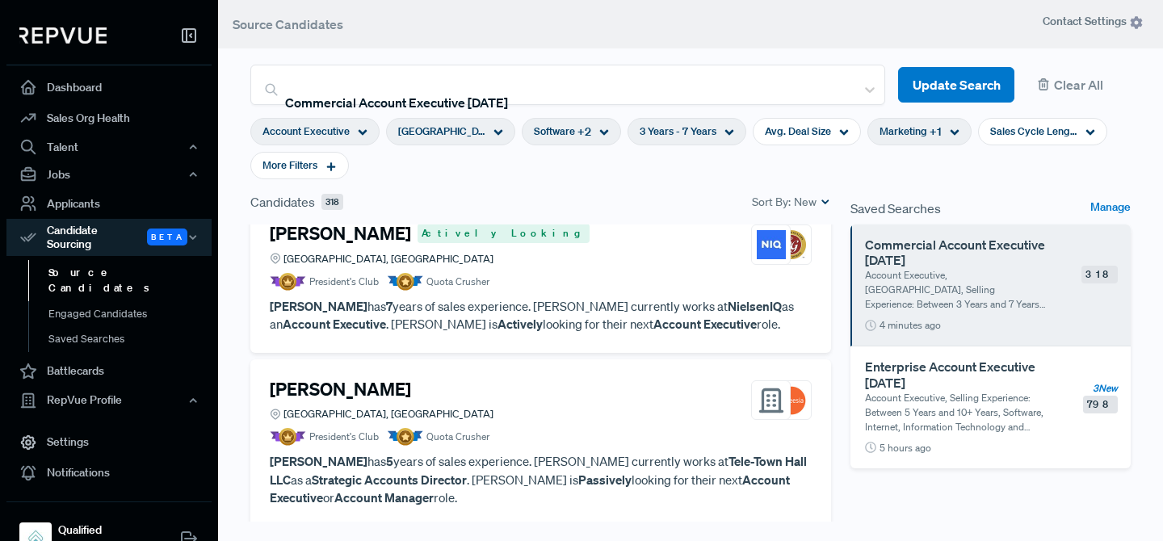
scroll to position [564, 0]
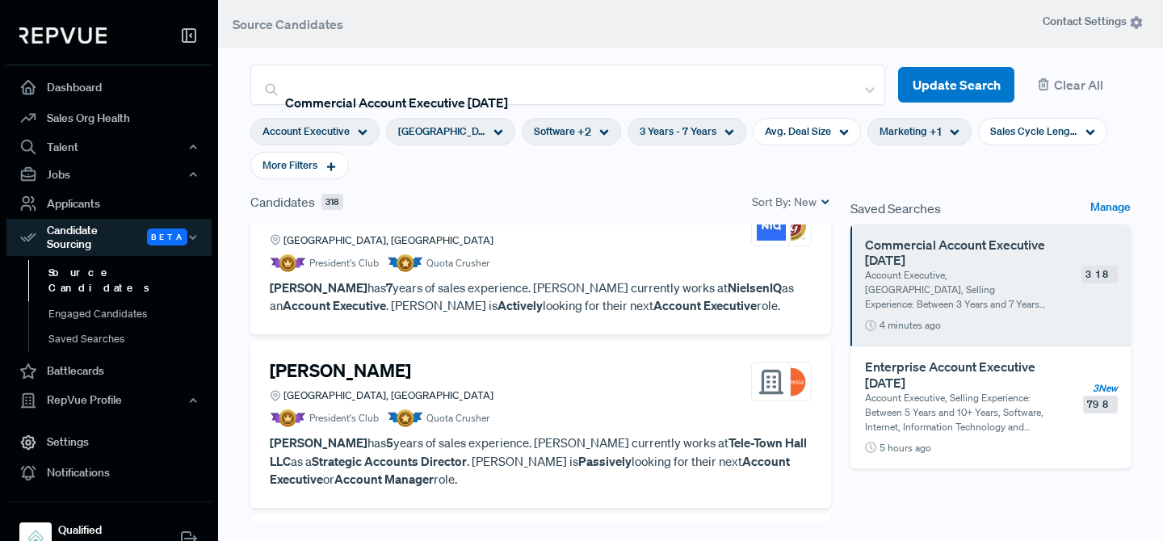
click at [514, 263] on article "President's Club Quota Crusher" at bounding box center [541, 263] width 542 height 18
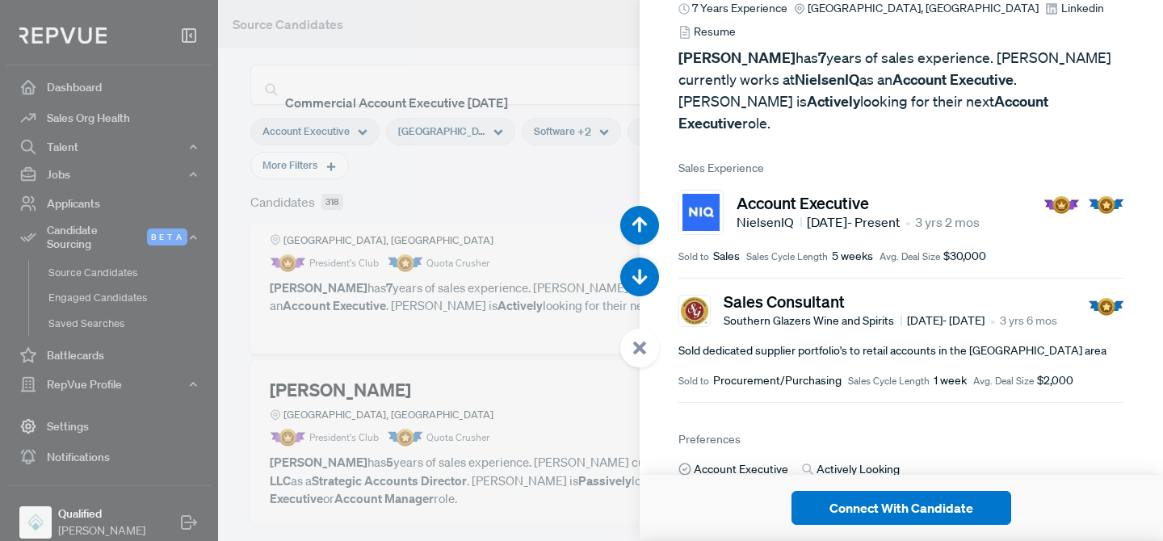
scroll to position [165, 0]
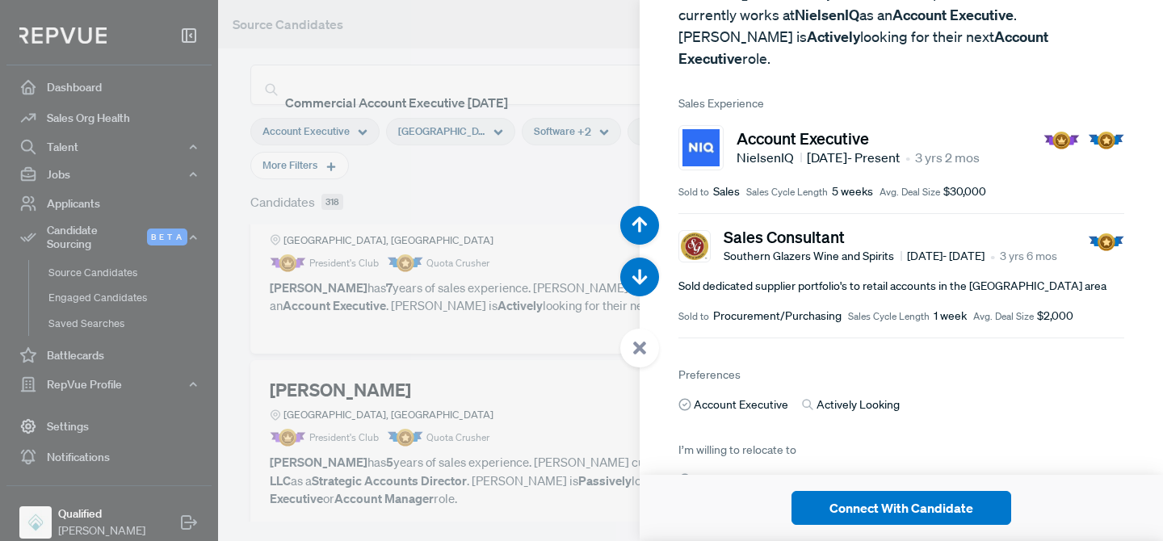
click at [445, 310] on div at bounding box center [581, 270] width 1163 height 541
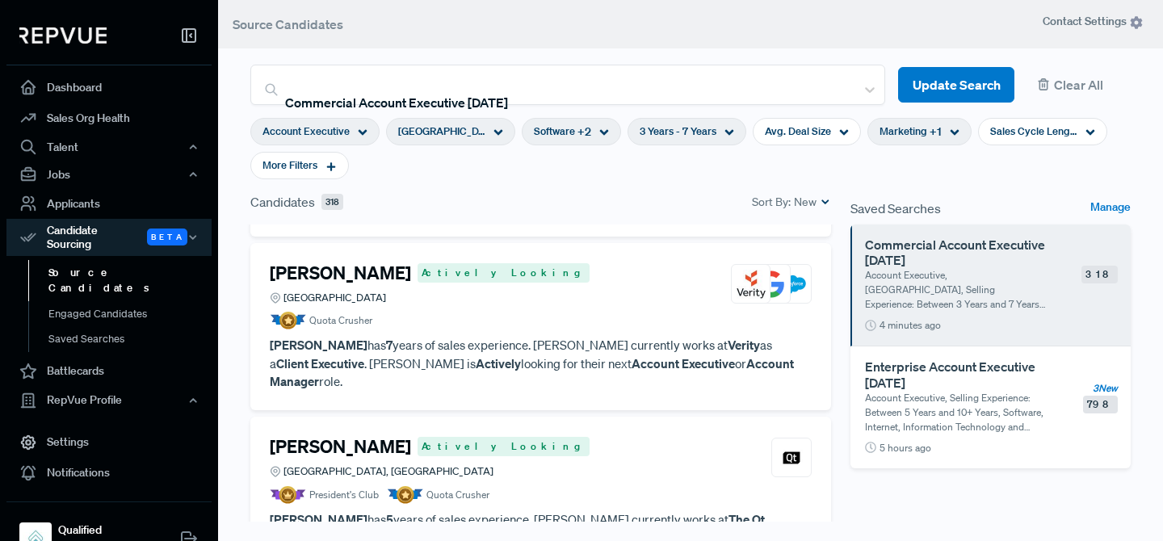
scroll to position [863, 0]
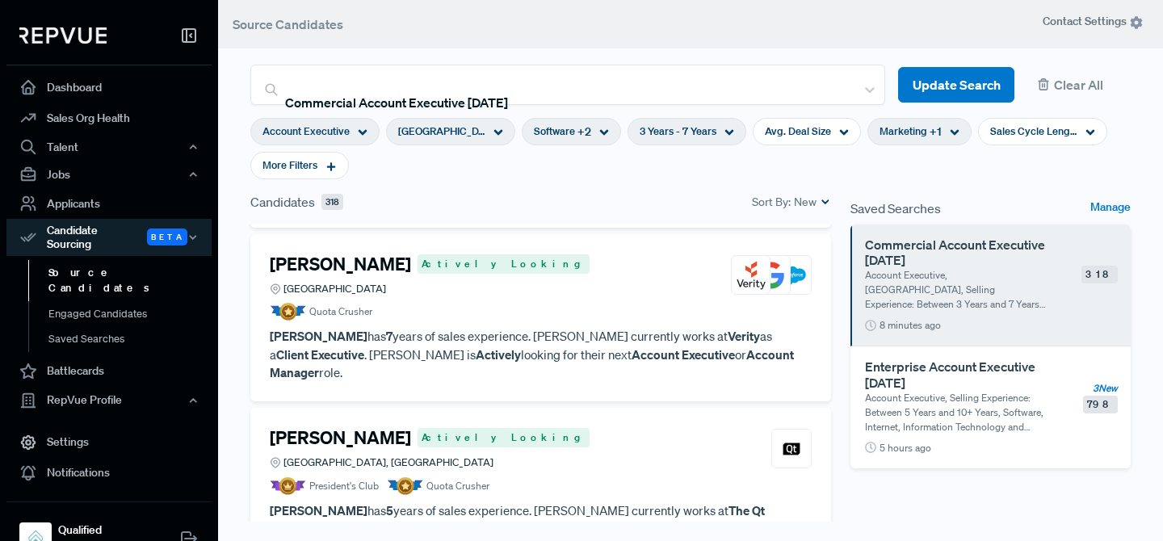
click at [430, 139] on div "[GEOGRAPHIC_DATA]" at bounding box center [450, 131] width 129 height 27
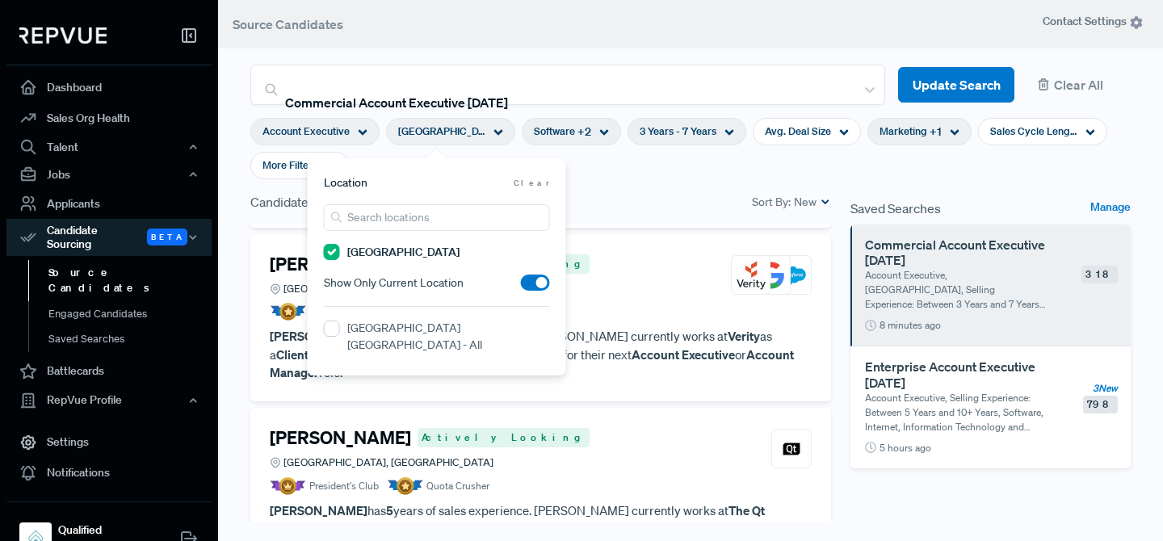
click at [430, 140] on div "[GEOGRAPHIC_DATA]" at bounding box center [450, 131] width 129 height 27
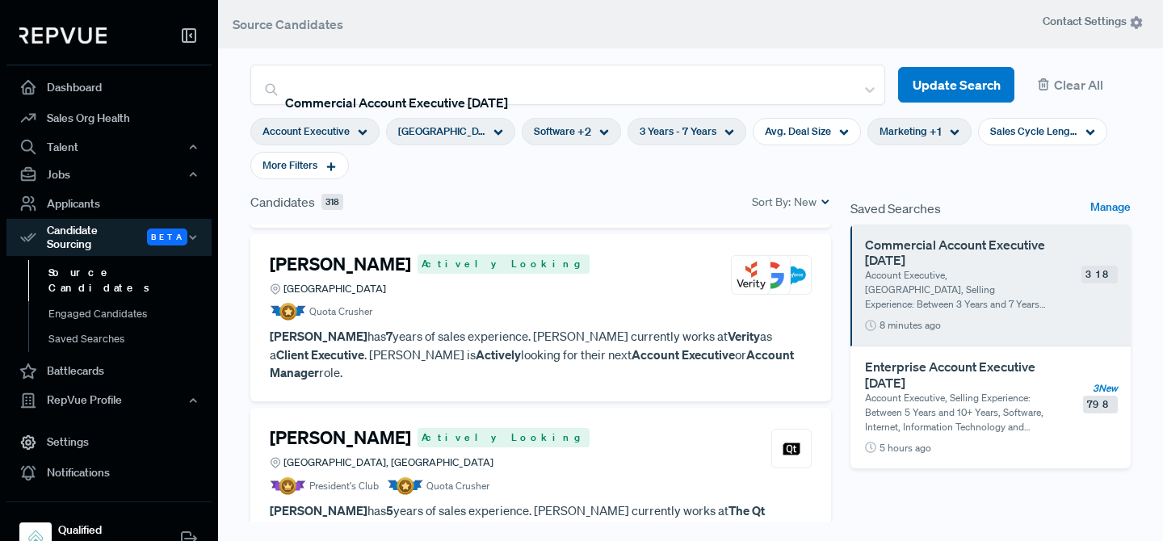
click at [353, 262] on h4 "[PERSON_NAME]" at bounding box center [340, 264] width 141 height 21
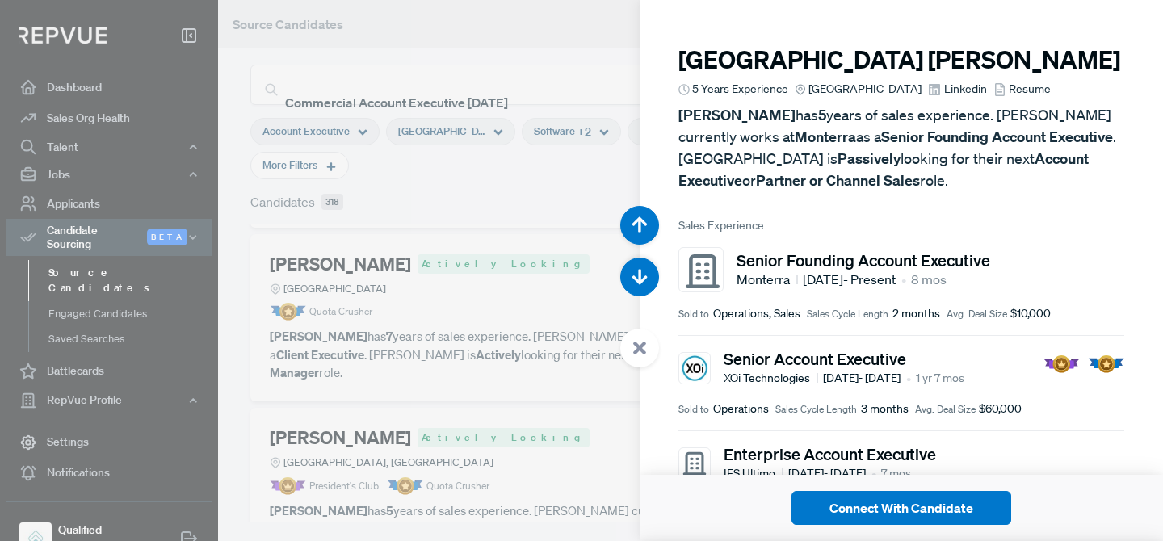
scroll to position [2705, 0]
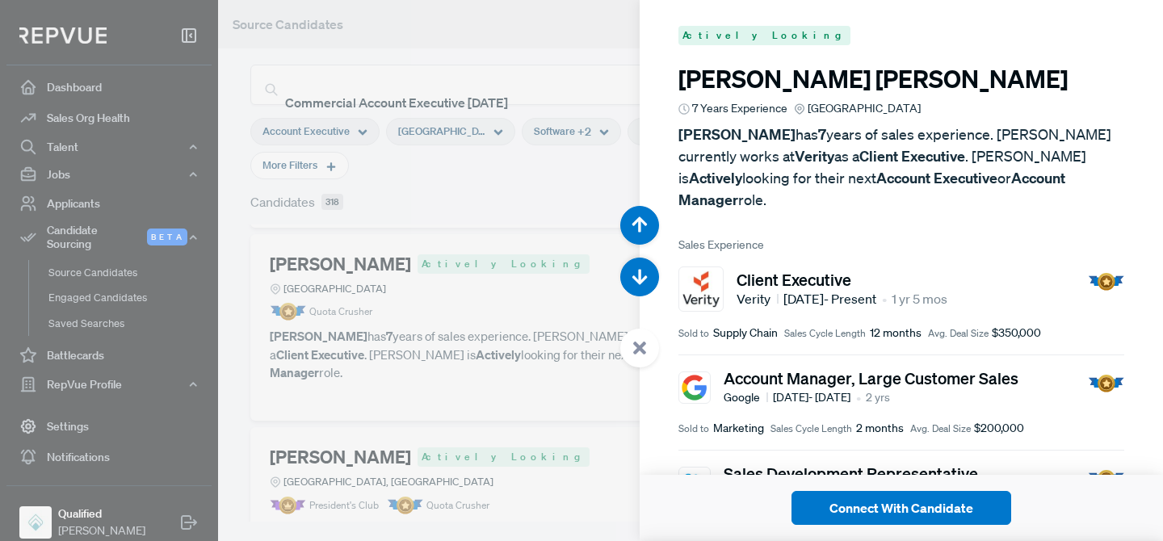
click at [493, 333] on div at bounding box center [581, 270] width 1163 height 541
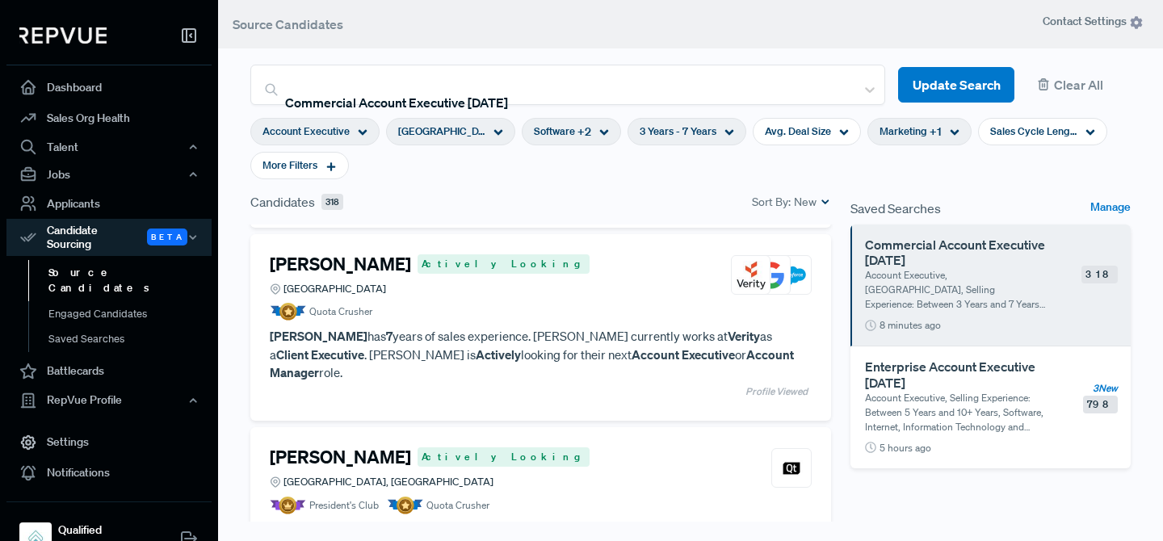
click at [463, 133] on div "[GEOGRAPHIC_DATA]" at bounding box center [450, 131] width 129 height 27
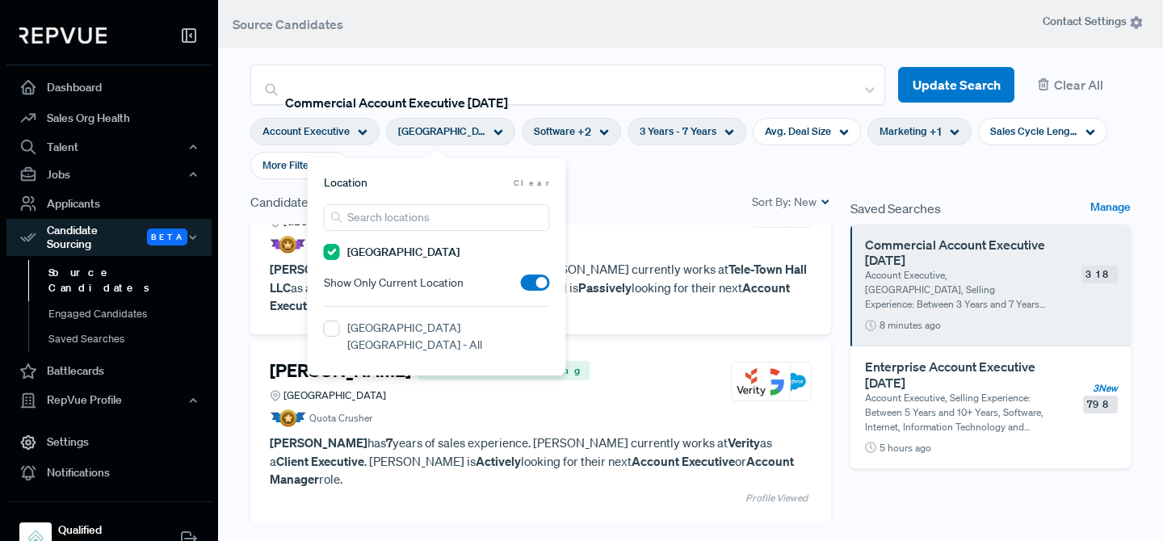
scroll to position [748, 0]
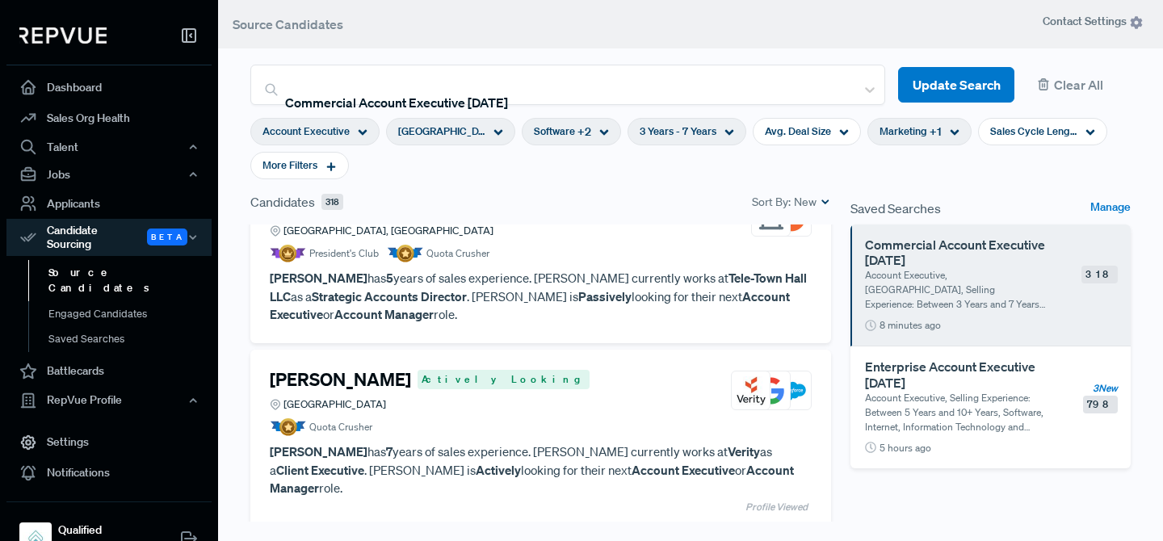
click at [618, 341] on div "[PERSON_NAME] Greenville, SC President's Club Quota Crusher [PERSON_NAME] has 5…" at bounding box center [540, 259] width 581 height 167
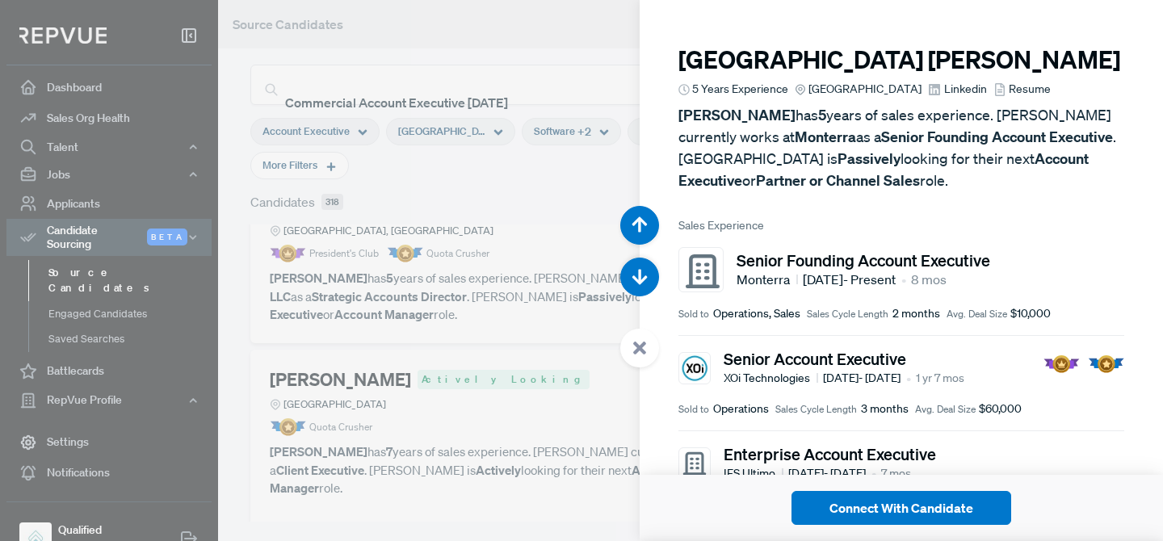
scroll to position [2164, 0]
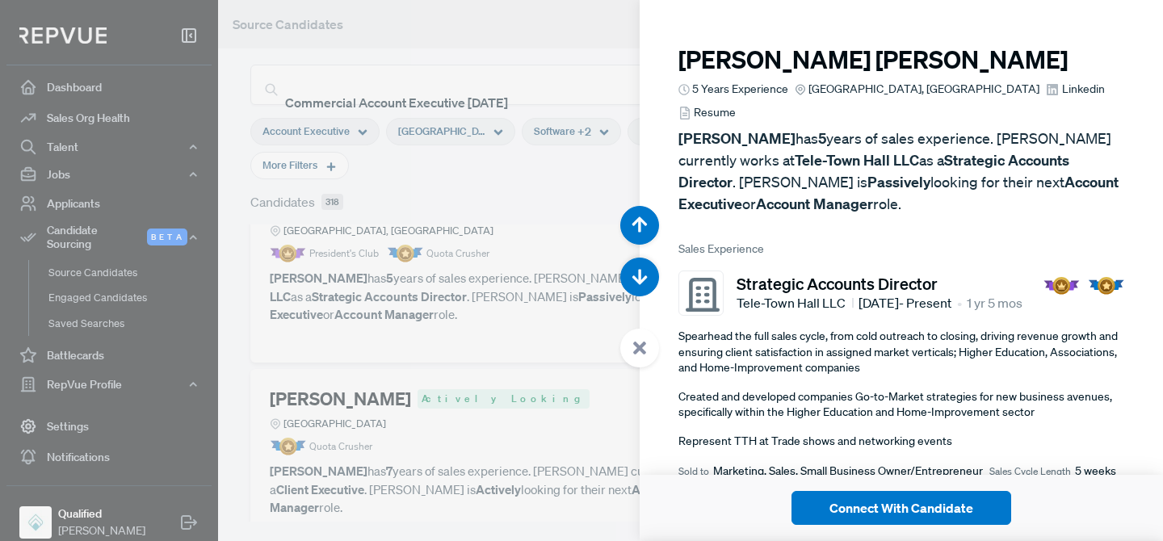
click at [564, 187] on div at bounding box center [581, 270] width 1163 height 541
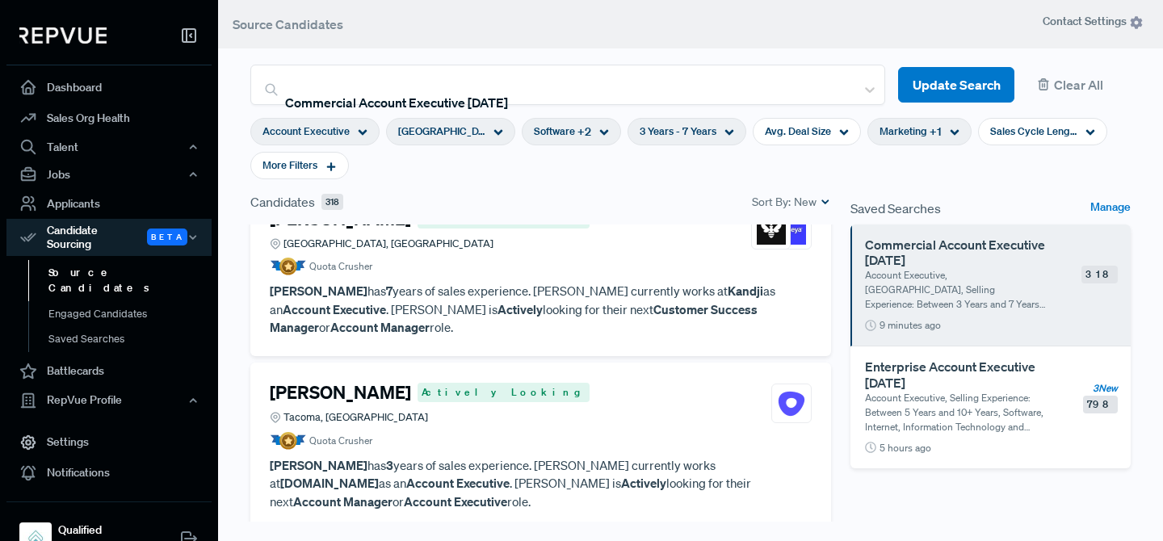
scroll to position [1982, 0]
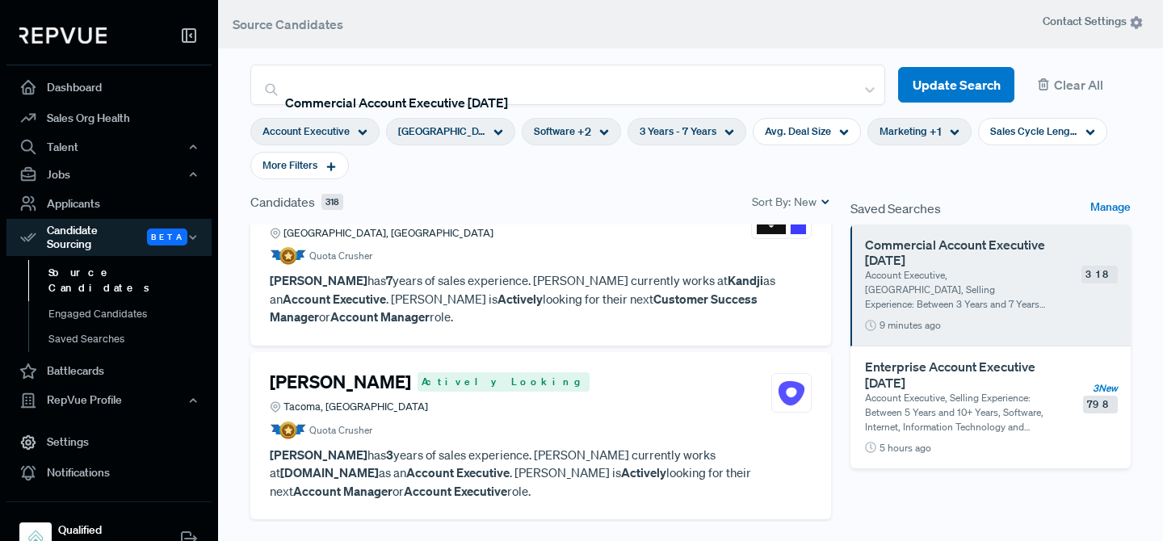
click at [388, 371] on h4 "[PERSON_NAME]" at bounding box center [340, 381] width 141 height 21
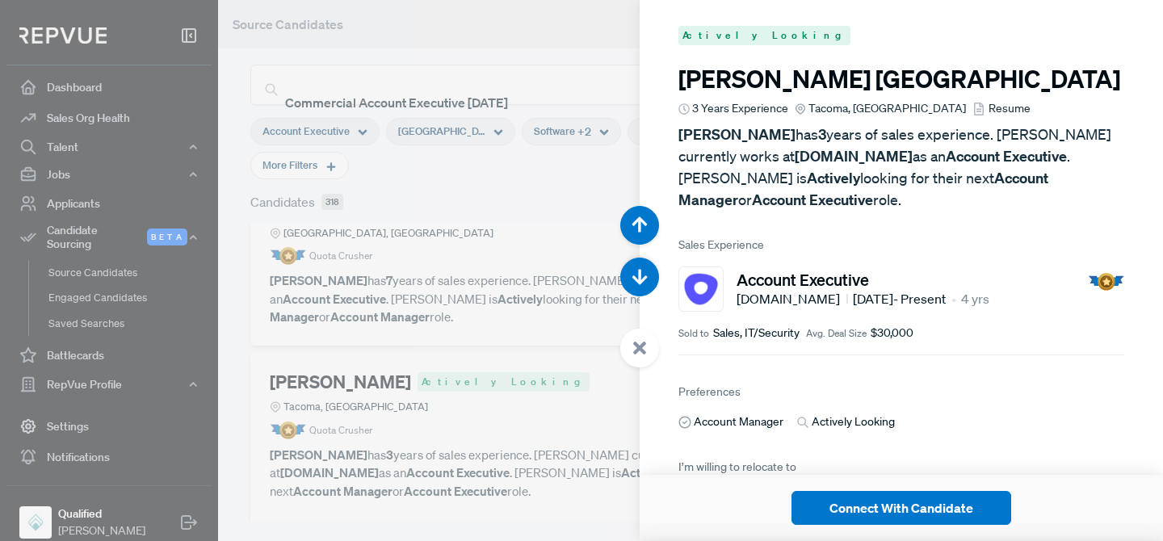
click at [541, 254] on div at bounding box center [581, 270] width 1163 height 541
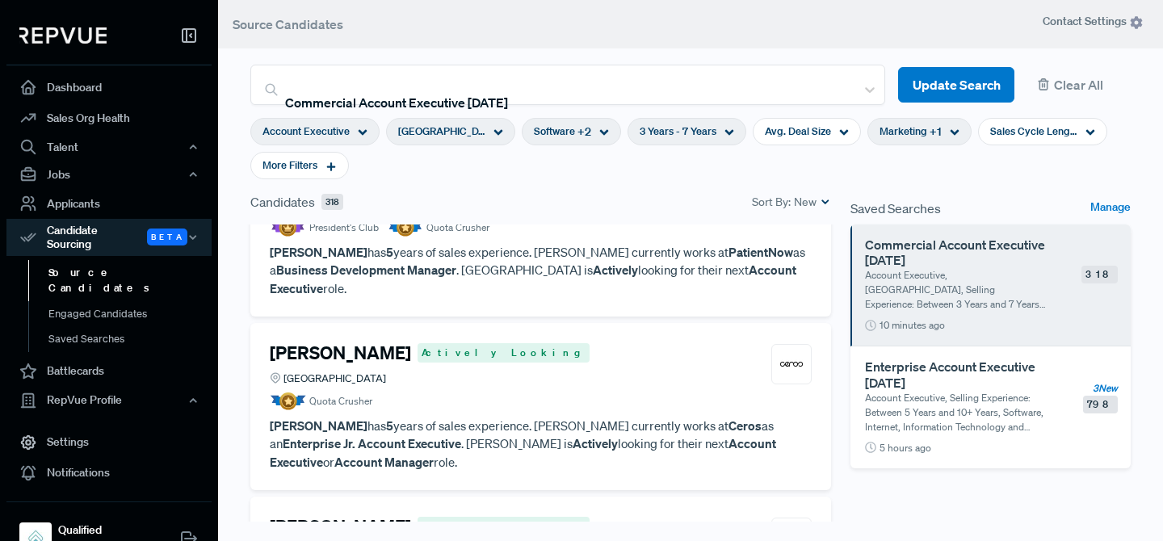
scroll to position [2545, 0]
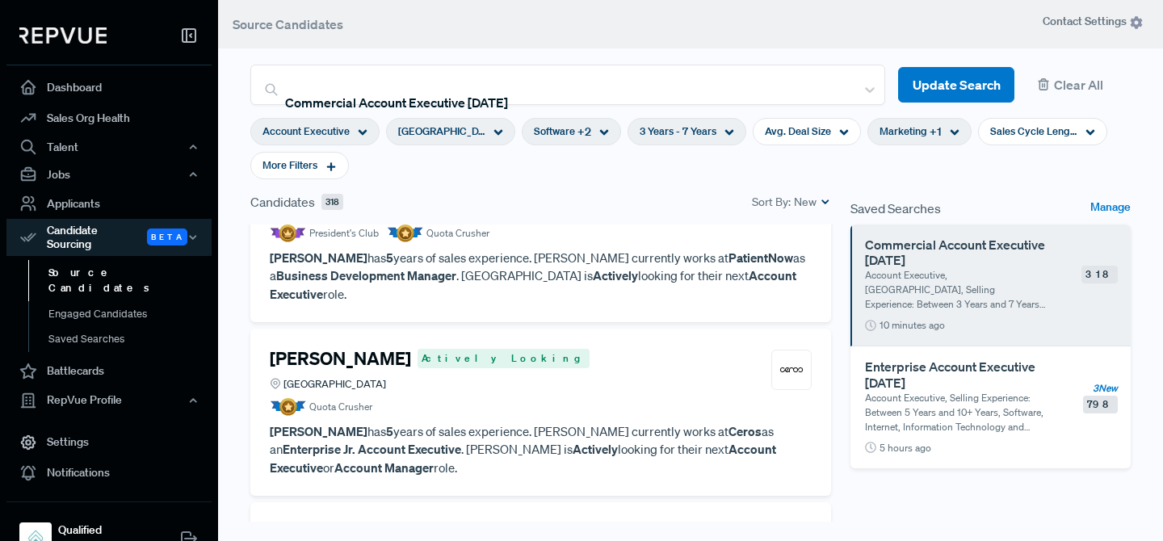
click at [328, 348] on h4 "[PERSON_NAME]" at bounding box center [340, 358] width 141 height 21
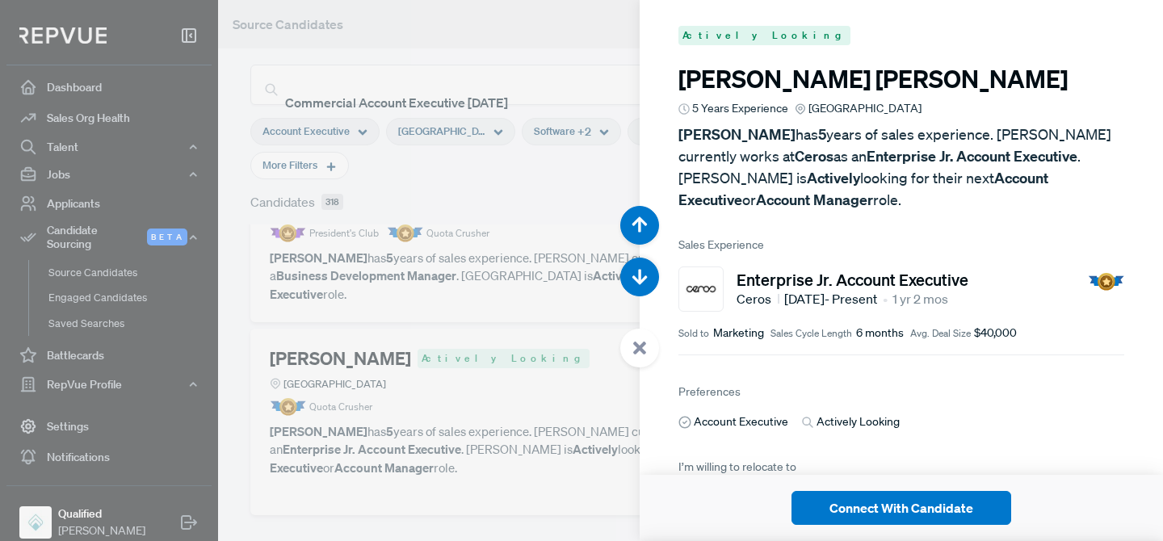
scroll to position [157, 0]
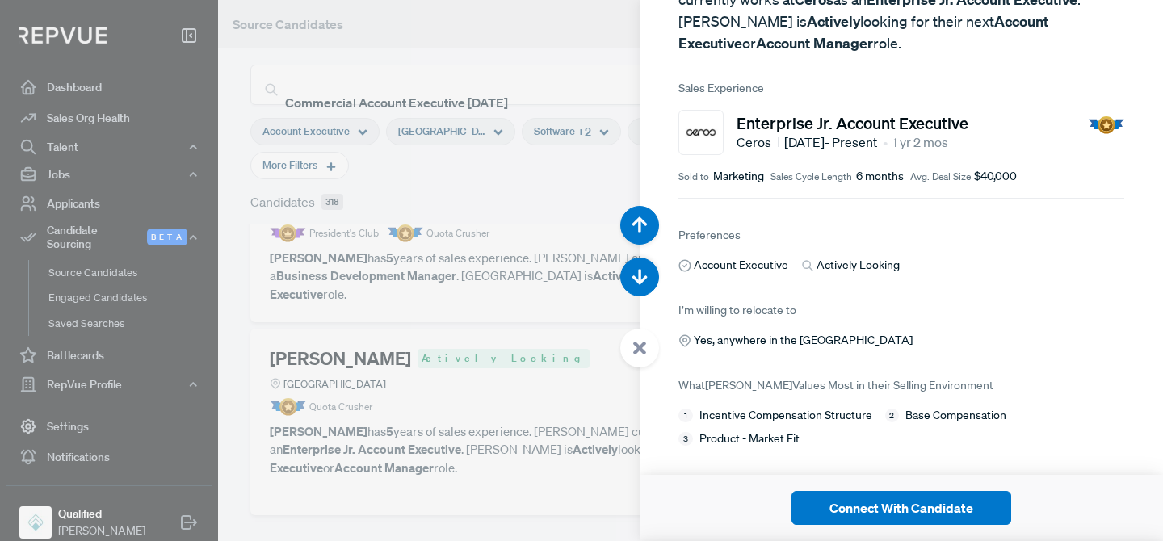
click at [519, 417] on div at bounding box center [581, 270] width 1163 height 541
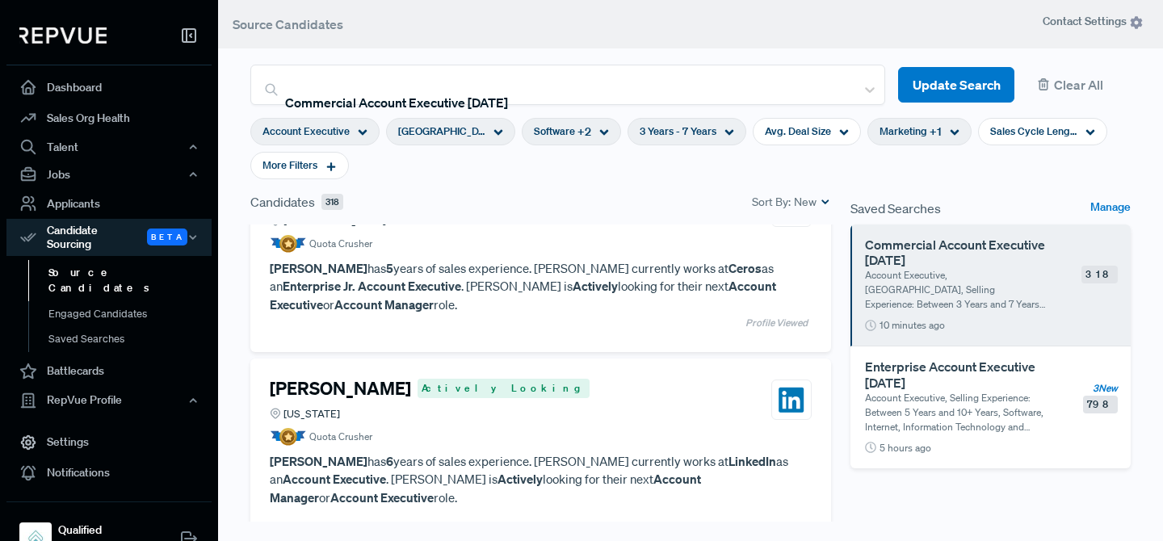
scroll to position [2720, 0]
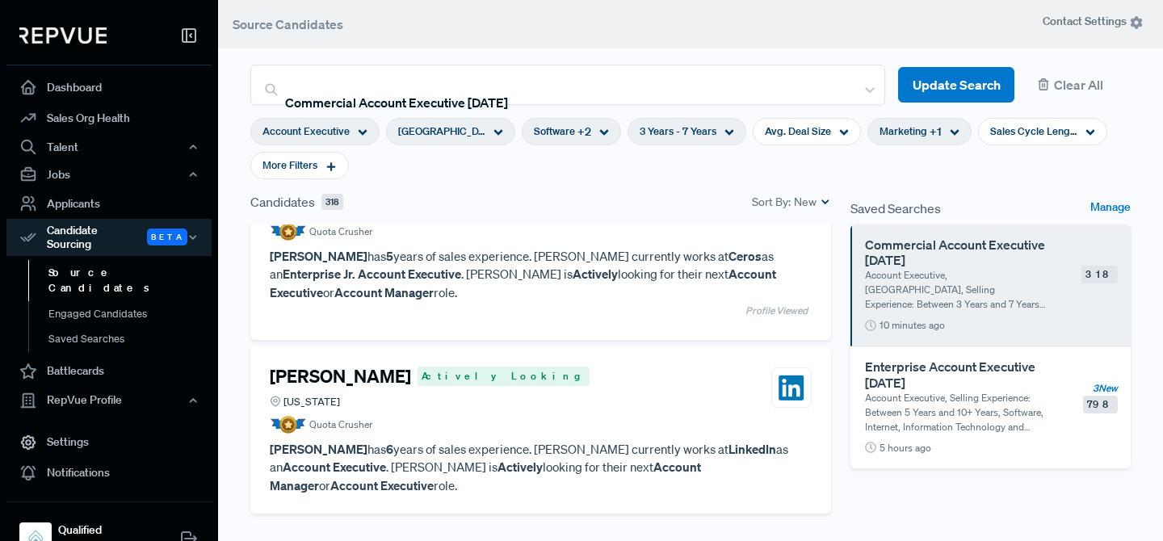
click at [396, 366] on h4 "[PERSON_NAME]" at bounding box center [340, 376] width 141 height 21
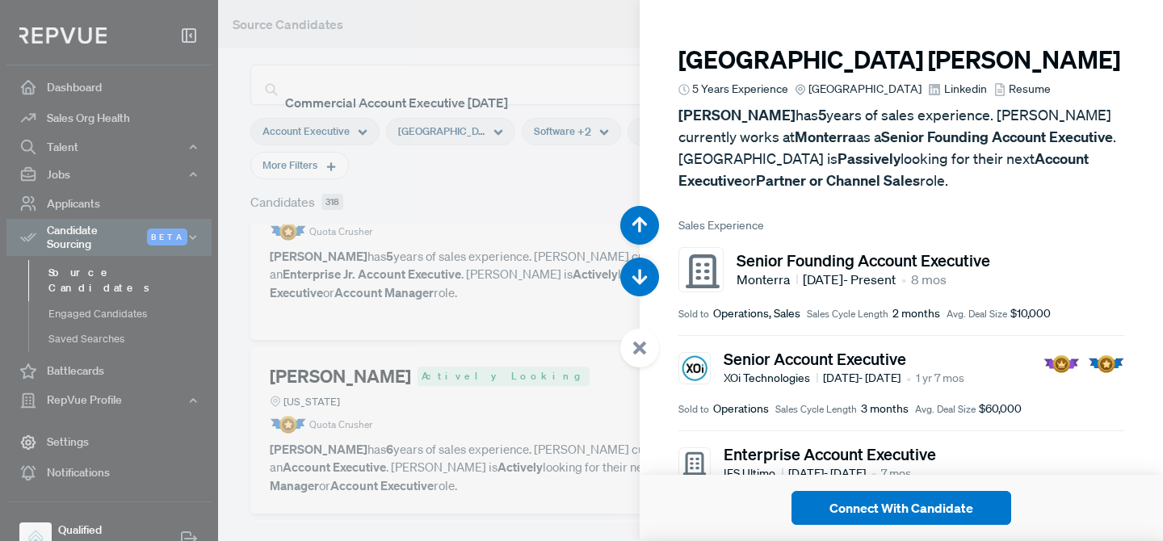
scroll to position [8656, 0]
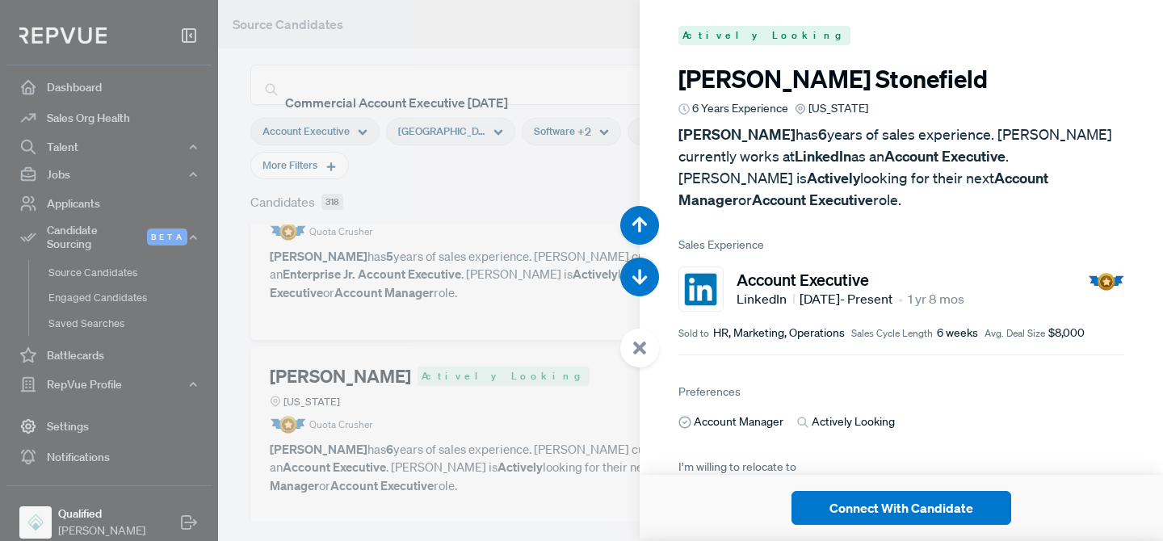
click at [396, 294] on div at bounding box center [581, 270] width 1163 height 541
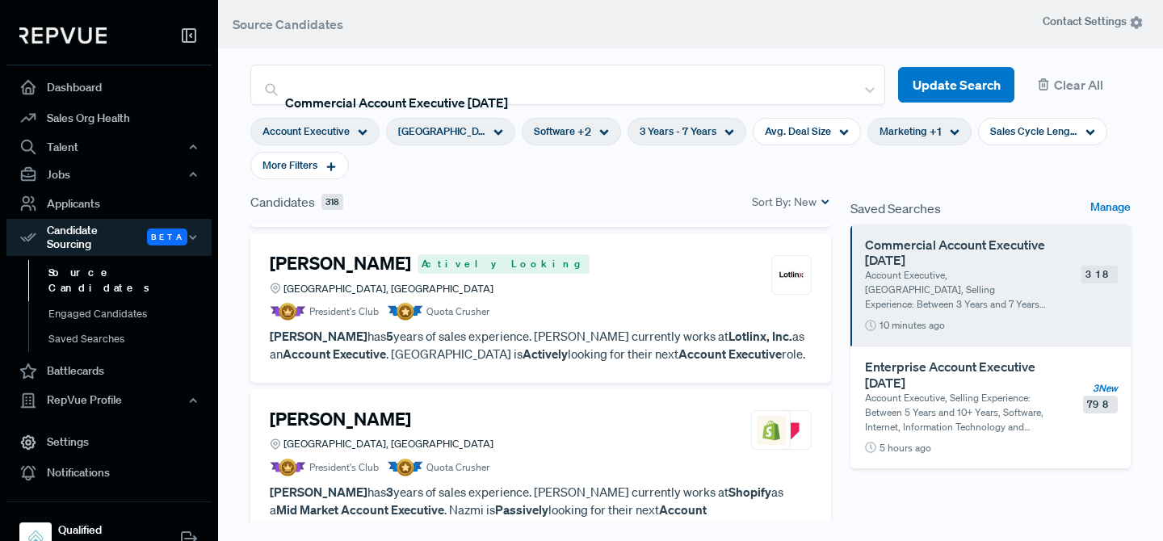
scroll to position [3265, 0]
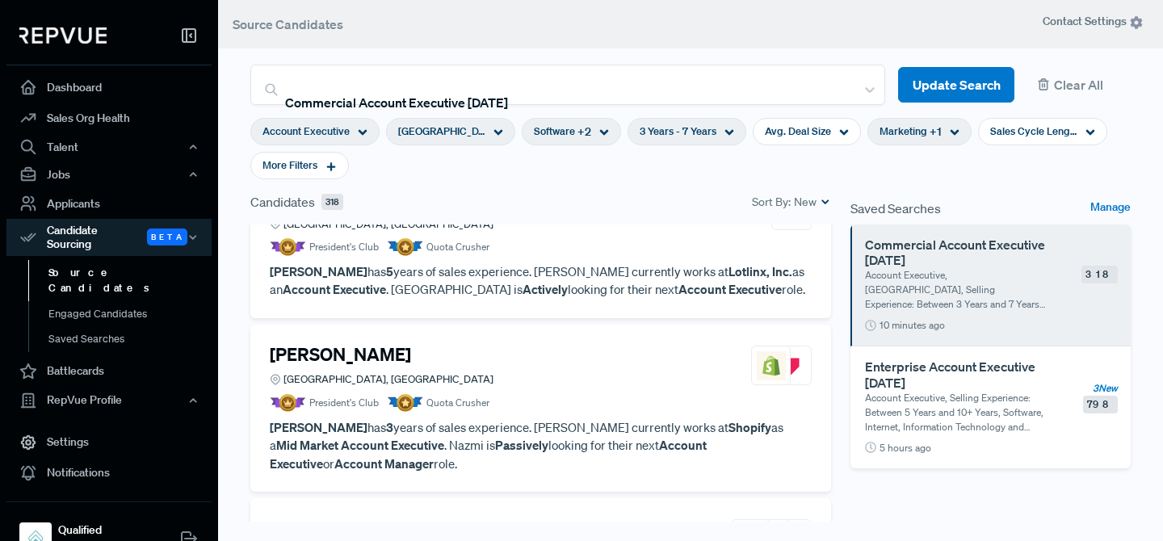
click at [364, 344] on h4 "[PERSON_NAME]" at bounding box center [340, 354] width 141 height 21
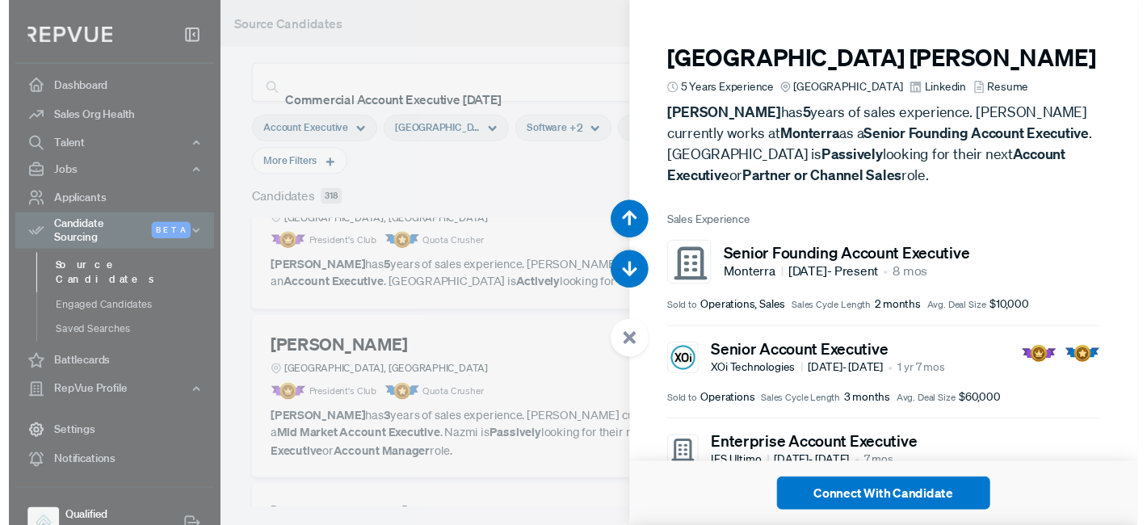
scroll to position [10279, 0]
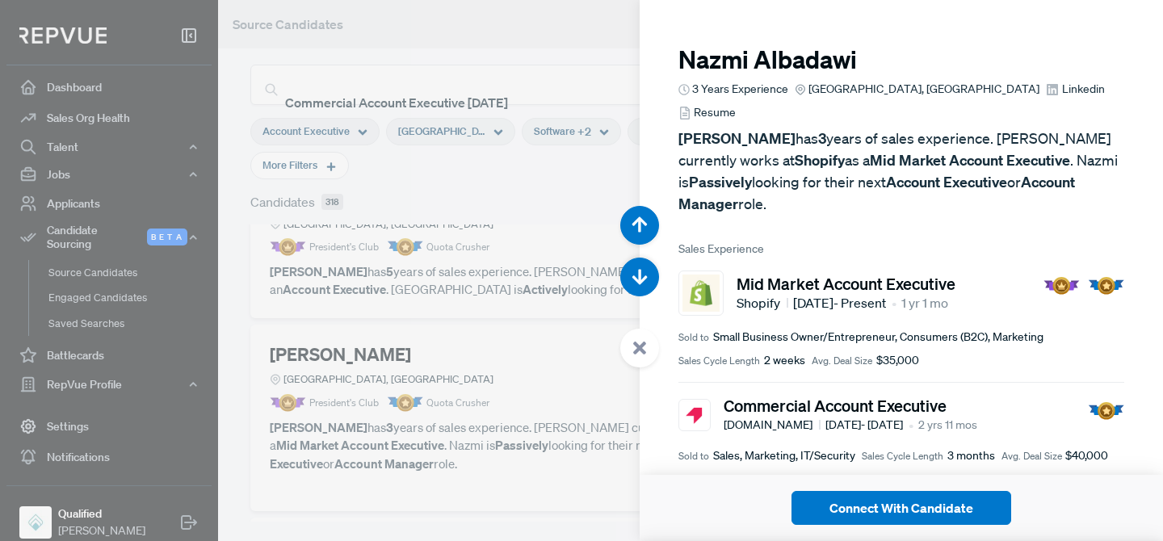
click at [1062, 89] on span "Linkedin" at bounding box center [1083, 89] width 43 height 17
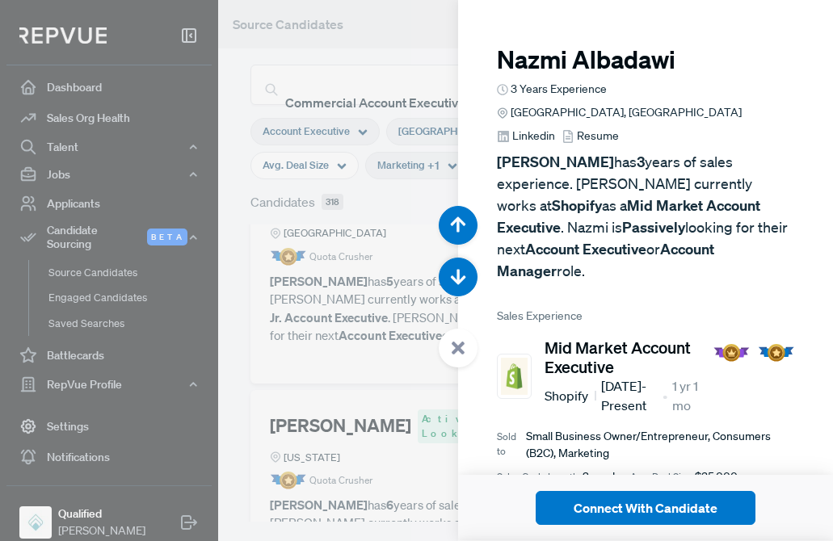
click at [173, 174] on div at bounding box center [416, 270] width 833 height 541
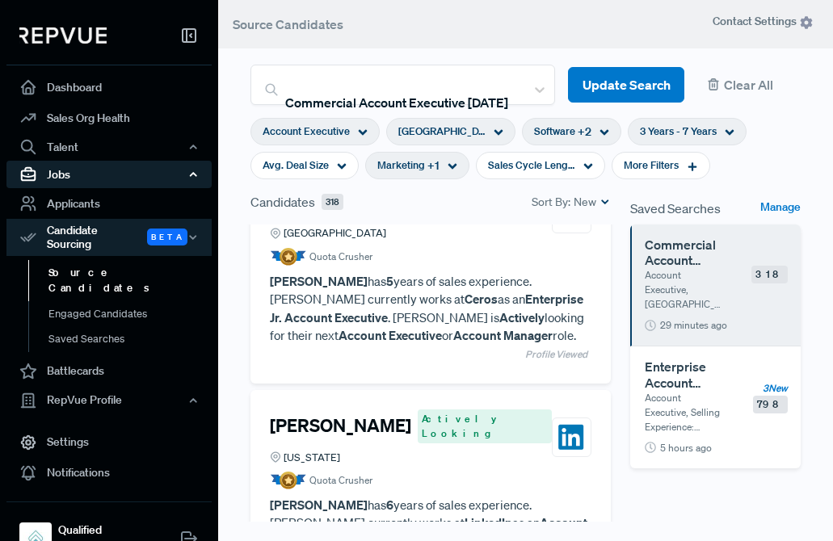
click at [71, 175] on div "Jobs" at bounding box center [108, 174] width 205 height 27
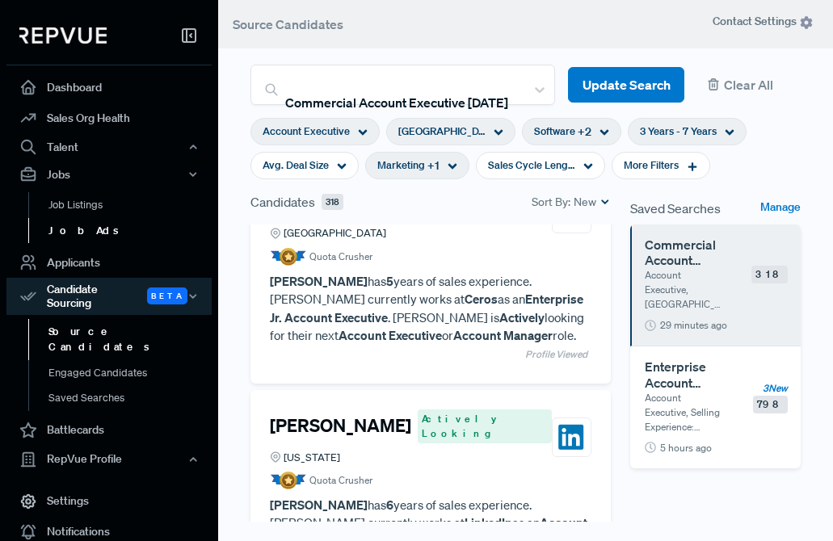
click at [89, 226] on link "Job Ads" at bounding box center [130, 231] width 205 height 26
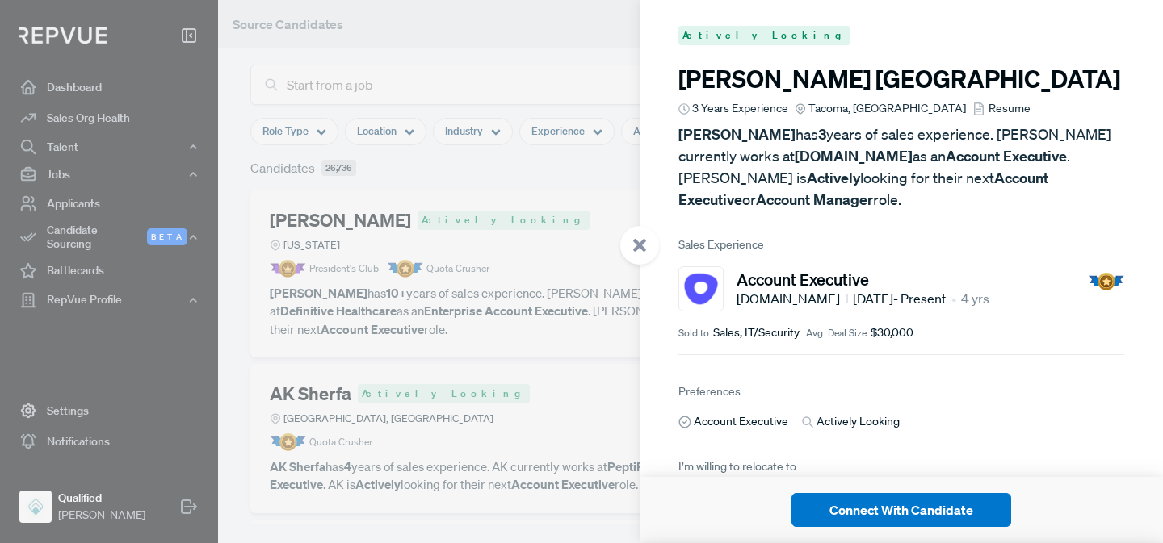
click at [832, 106] on span "Resume" at bounding box center [1009, 108] width 42 height 17
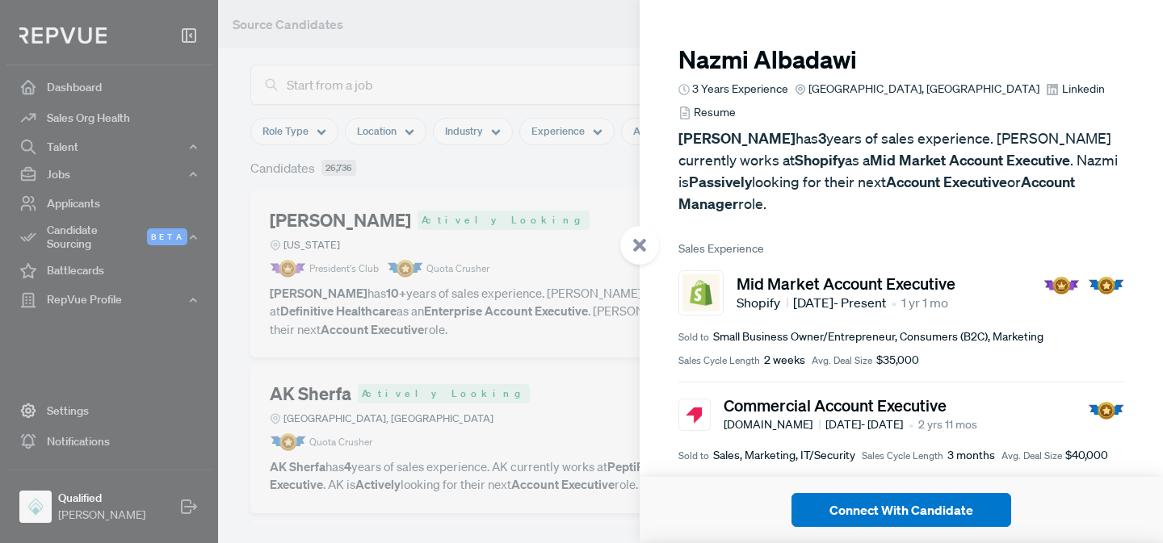
click at [832, 93] on span "Linkedin" at bounding box center [1083, 89] width 43 height 17
click at [641, 249] on use at bounding box center [639, 245] width 13 height 13
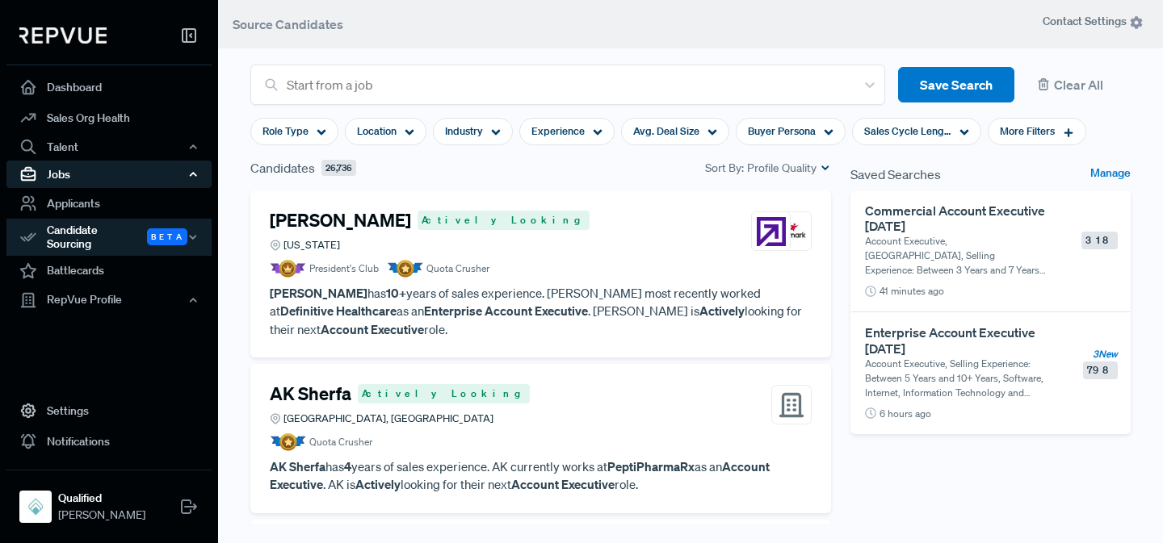
click at [61, 176] on div "Jobs" at bounding box center [108, 174] width 205 height 27
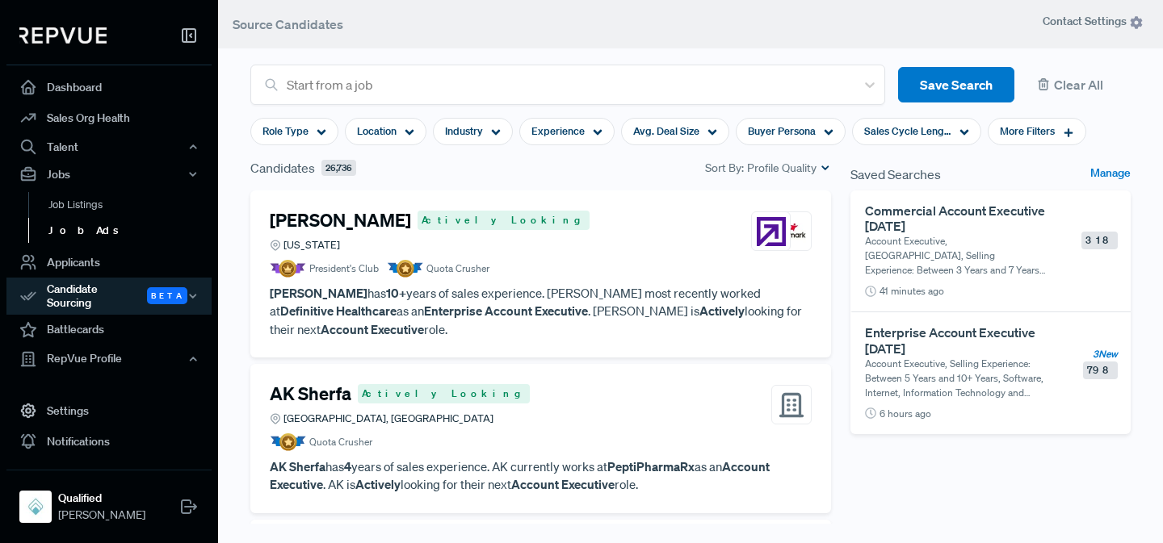
click at [75, 234] on link "Job Ads" at bounding box center [130, 231] width 205 height 26
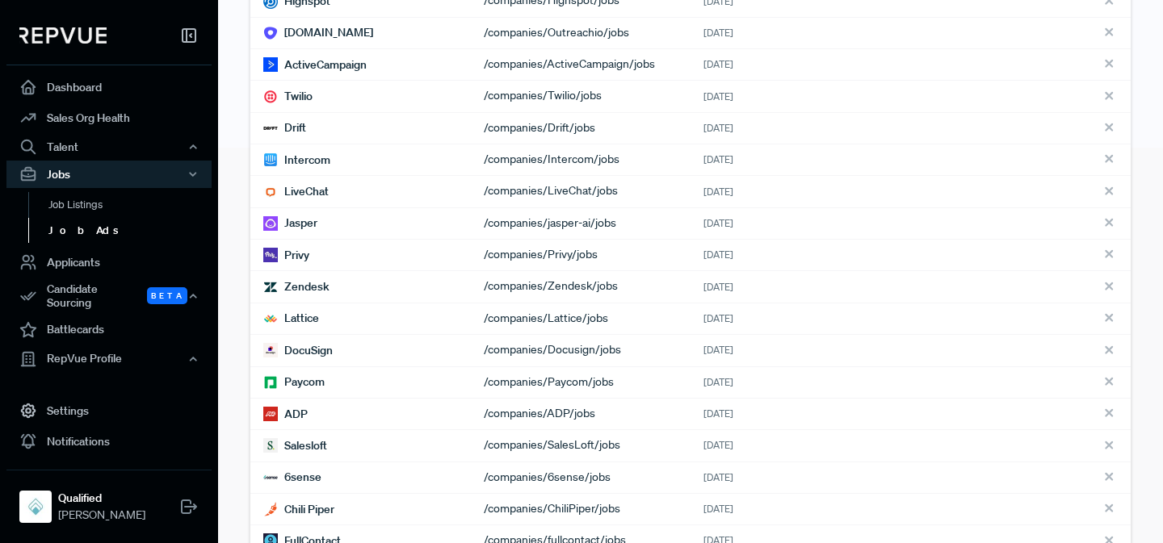
scroll to position [398, 0]
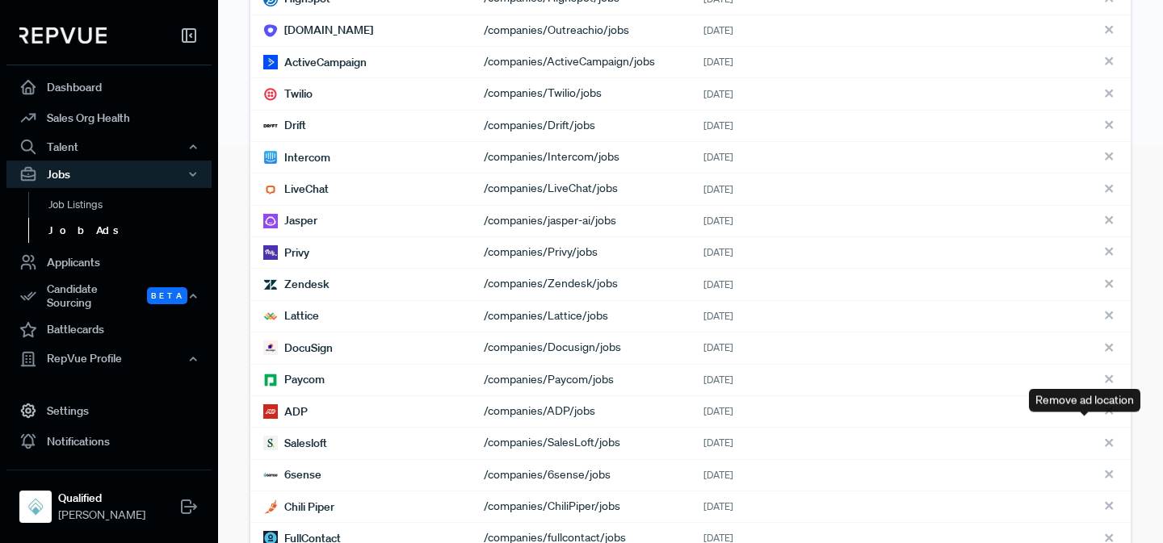
click at [832, 414] on use at bounding box center [1108, 411] width 6 height 6
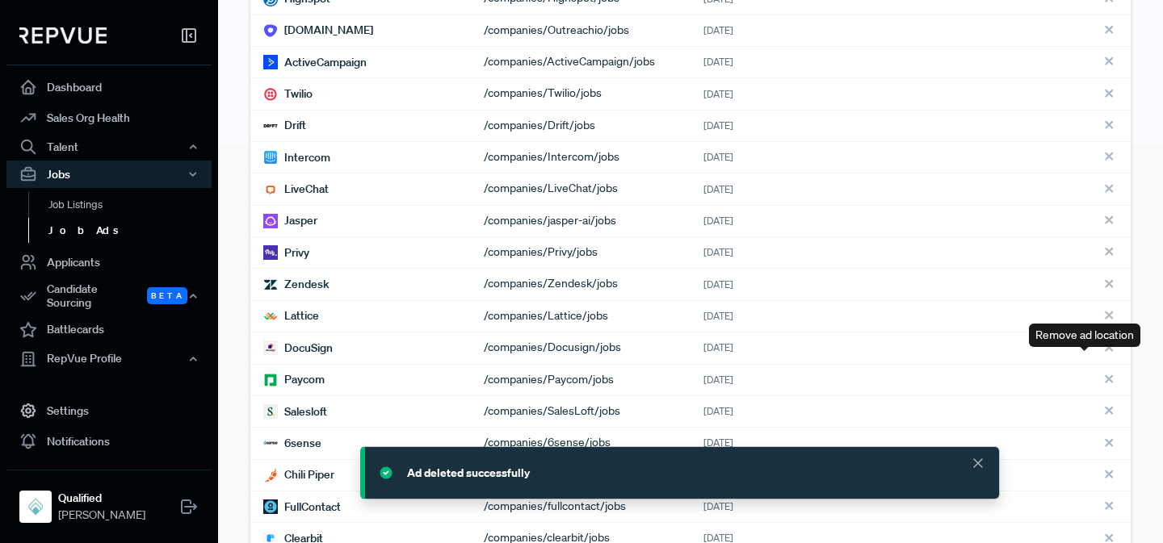
click at [832, 359] on icon at bounding box center [1111, 351] width 18 height 18
click at [832, 350] on use at bounding box center [1108, 347] width 6 height 6
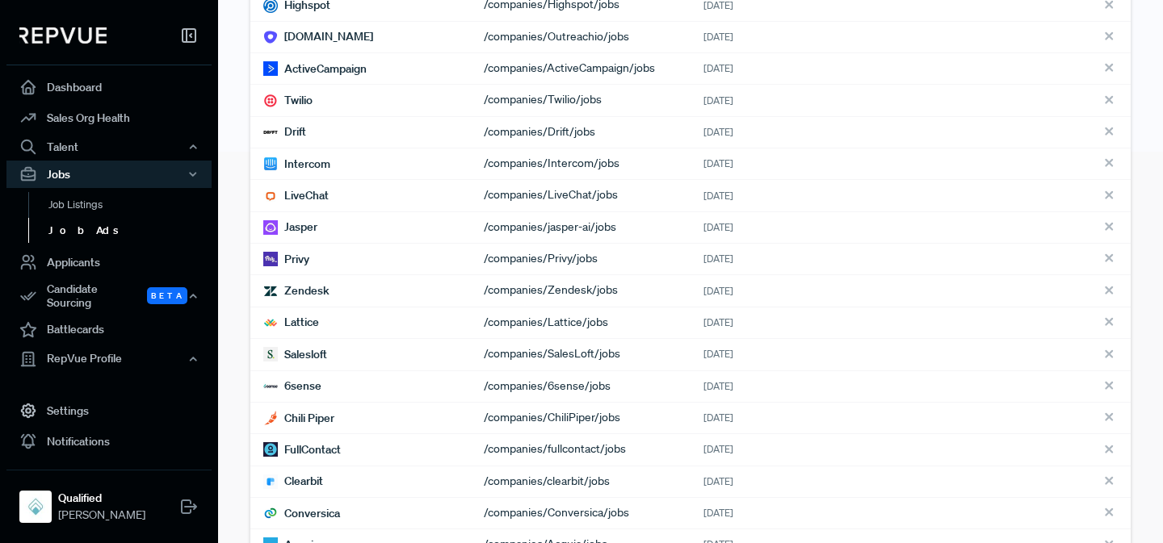
scroll to position [376, 0]
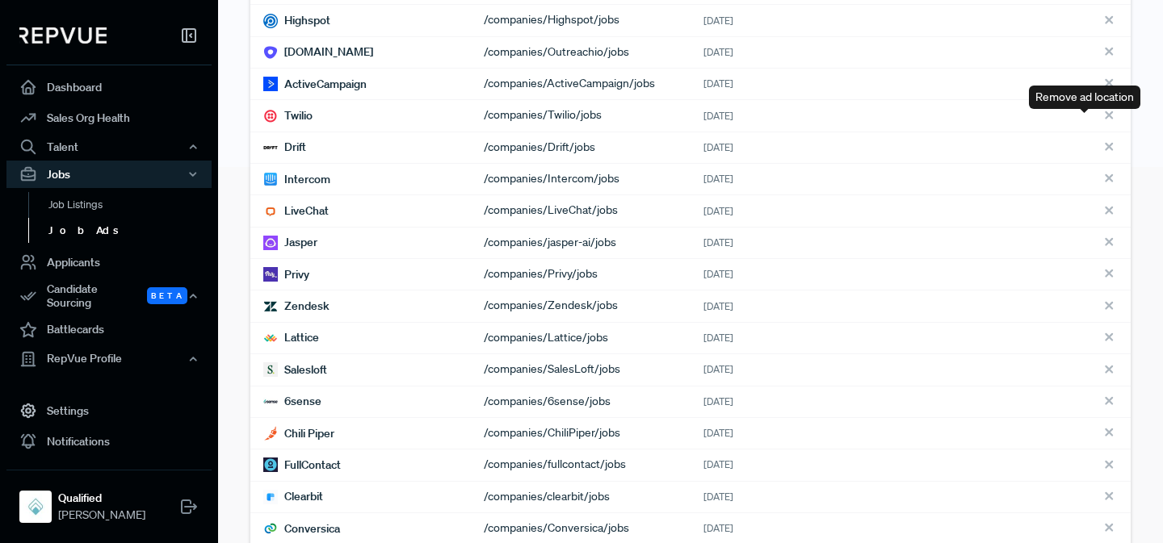
click at [832, 119] on use at bounding box center [1108, 115] width 6 height 6
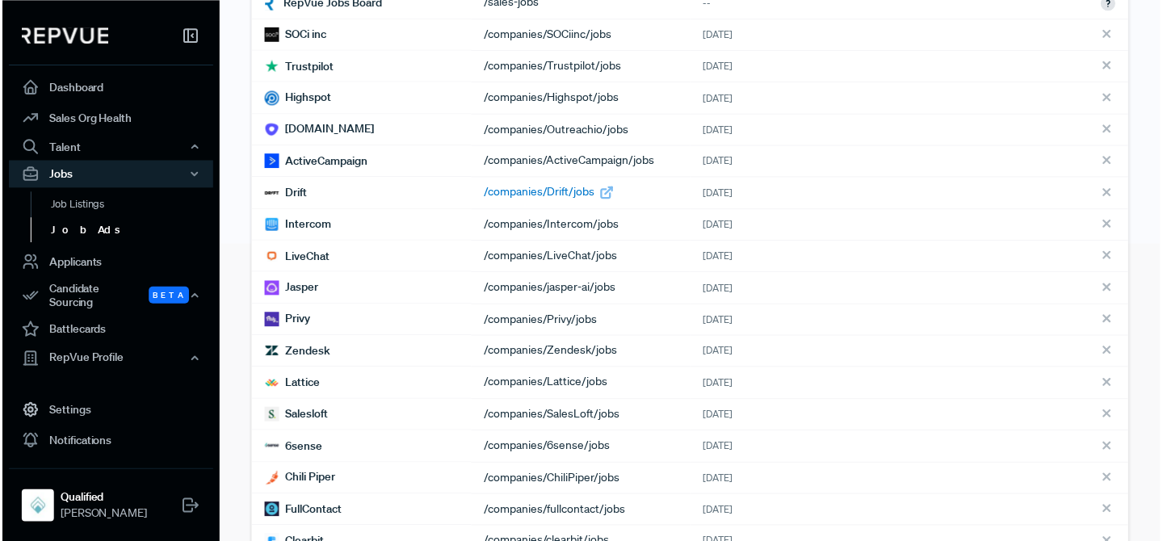
scroll to position [161, 0]
